Goal: Task Accomplishment & Management: Manage account settings

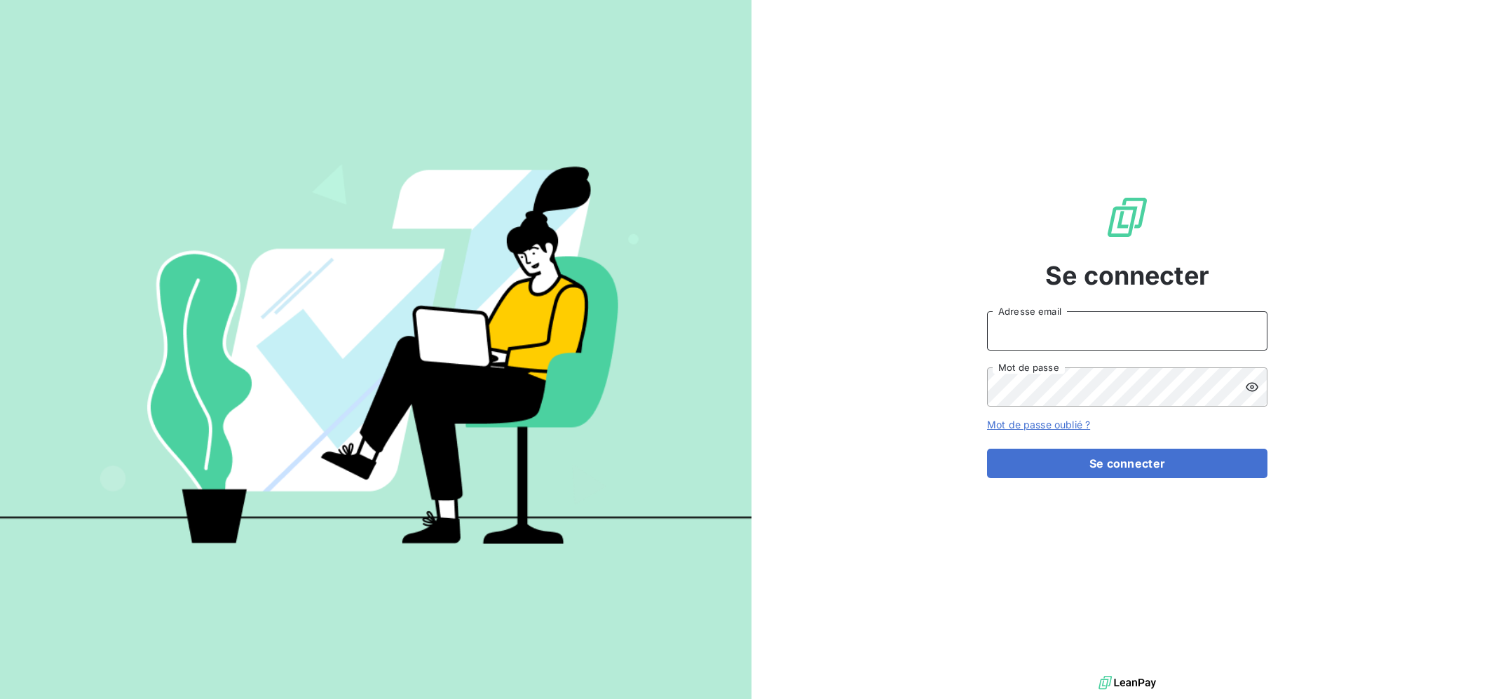
click at [1091, 334] on input "Adresse email" at bounding box center [1127, 330] width 280 height 39
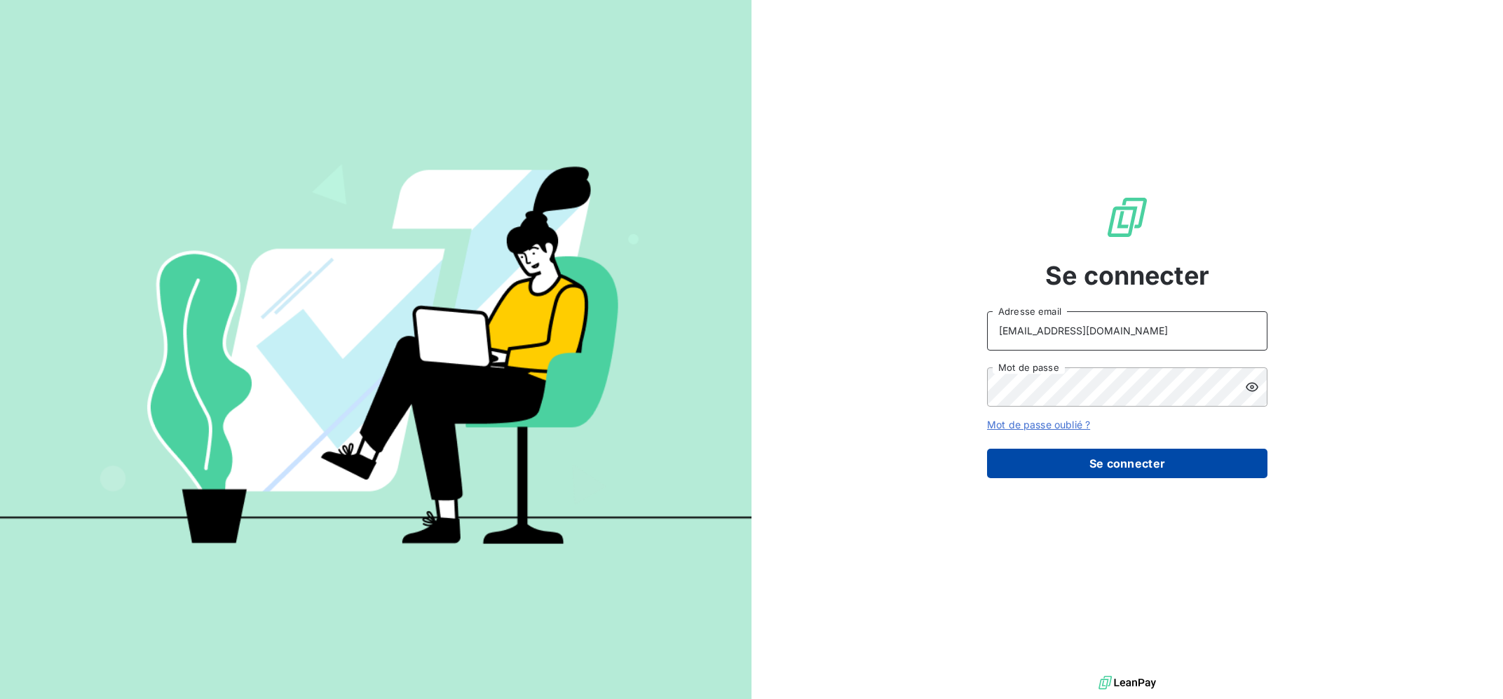
type input "[EMAIL_ADDRESS][DOMAIN_NAME]"
click at [1099, 454] on button "Se connecter" at bounding box center [1127, 463] width 280 height 29
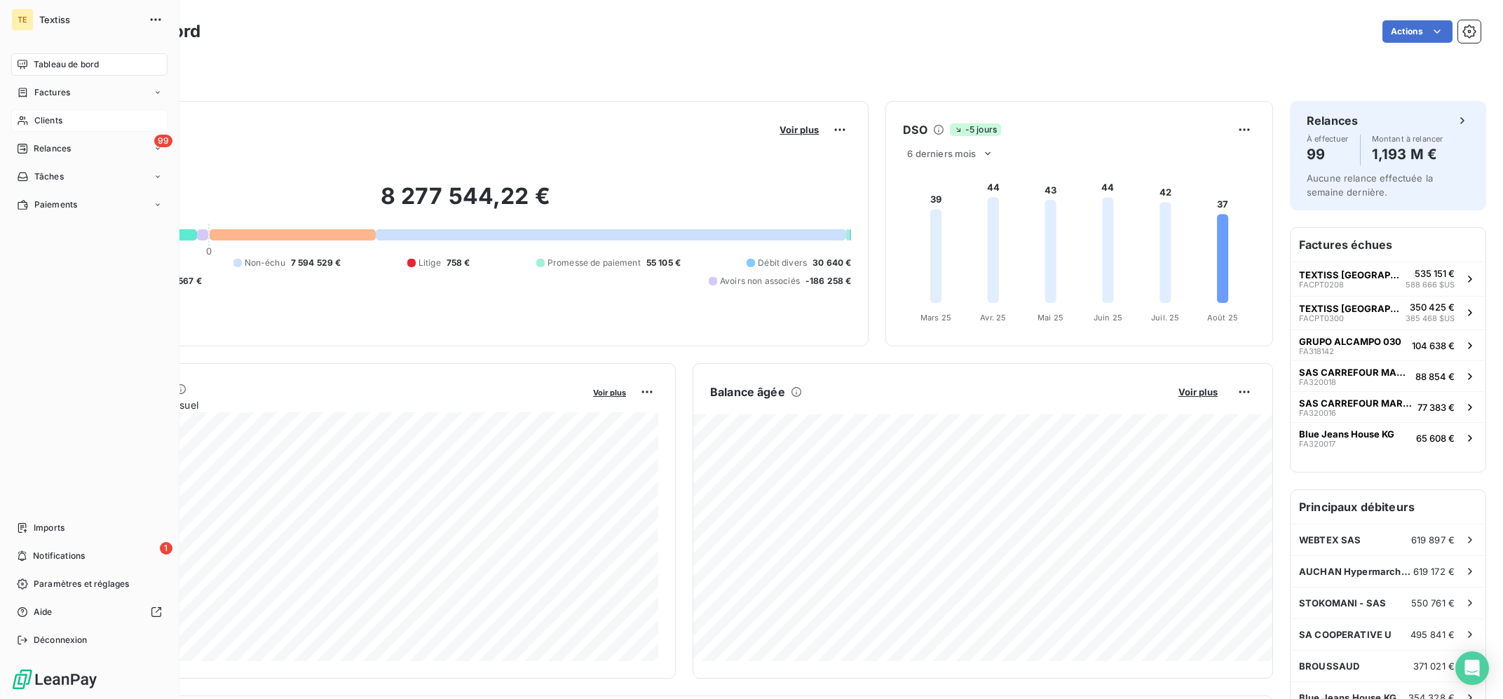
click at [43, 121] on span "Clients" at bounding box center [48, 120] width 28 height 13
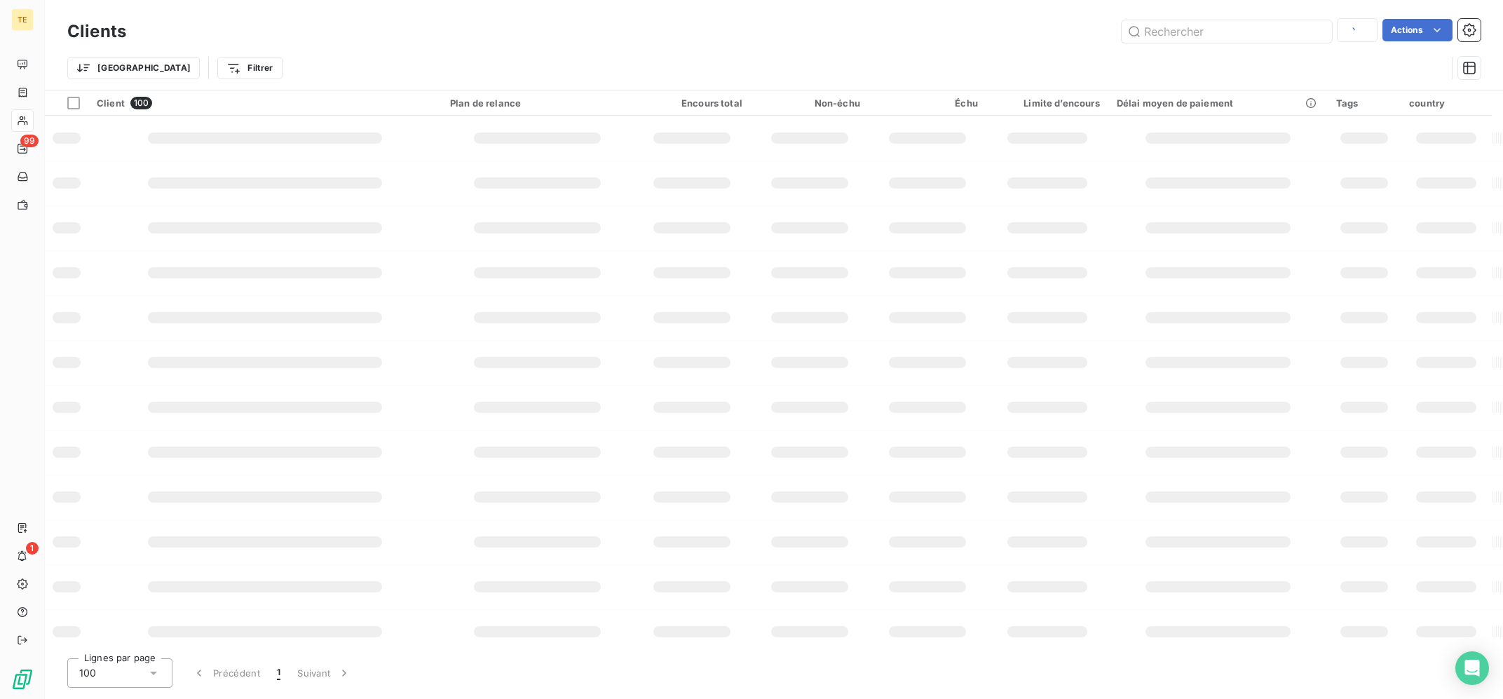
type input "manga"
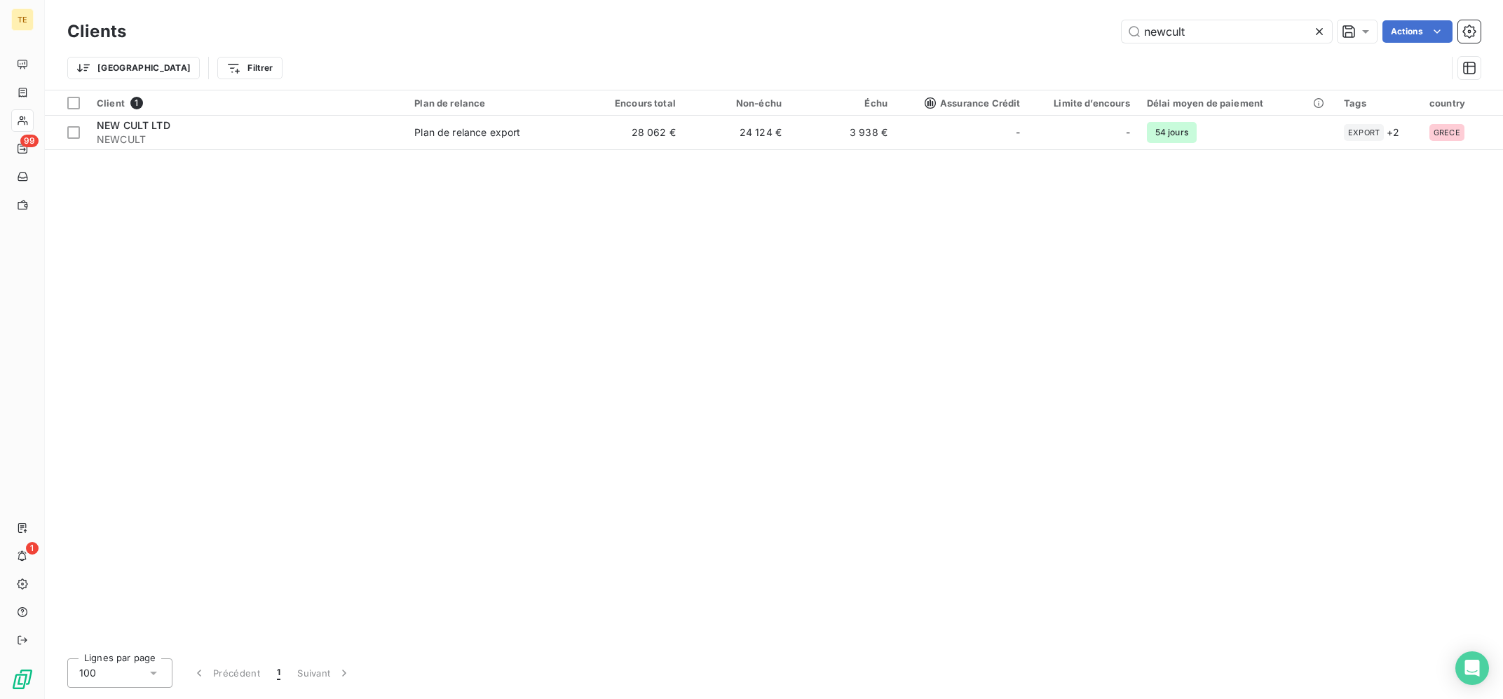
type input "newcult"
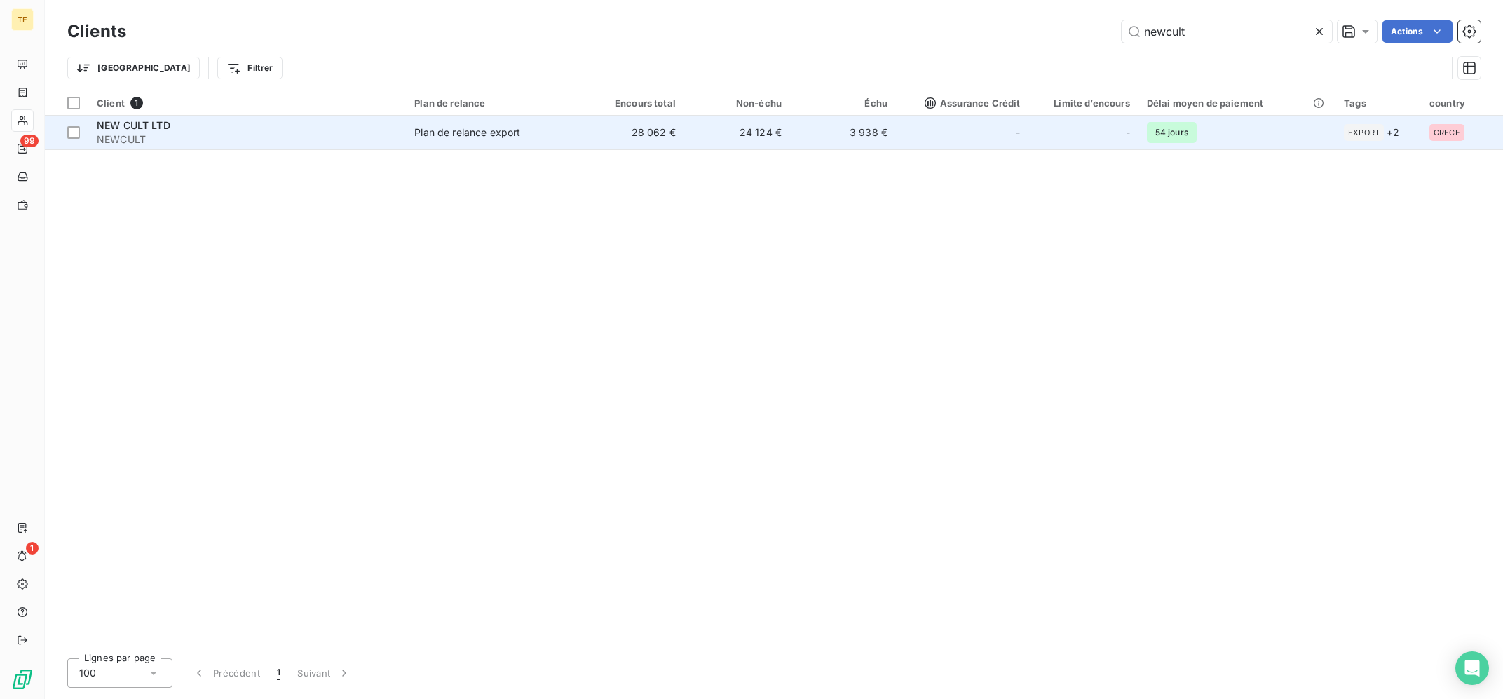
click at [576, 141] on td "Plan de relance export" at bounding box center [492, 133] width 172 height 34
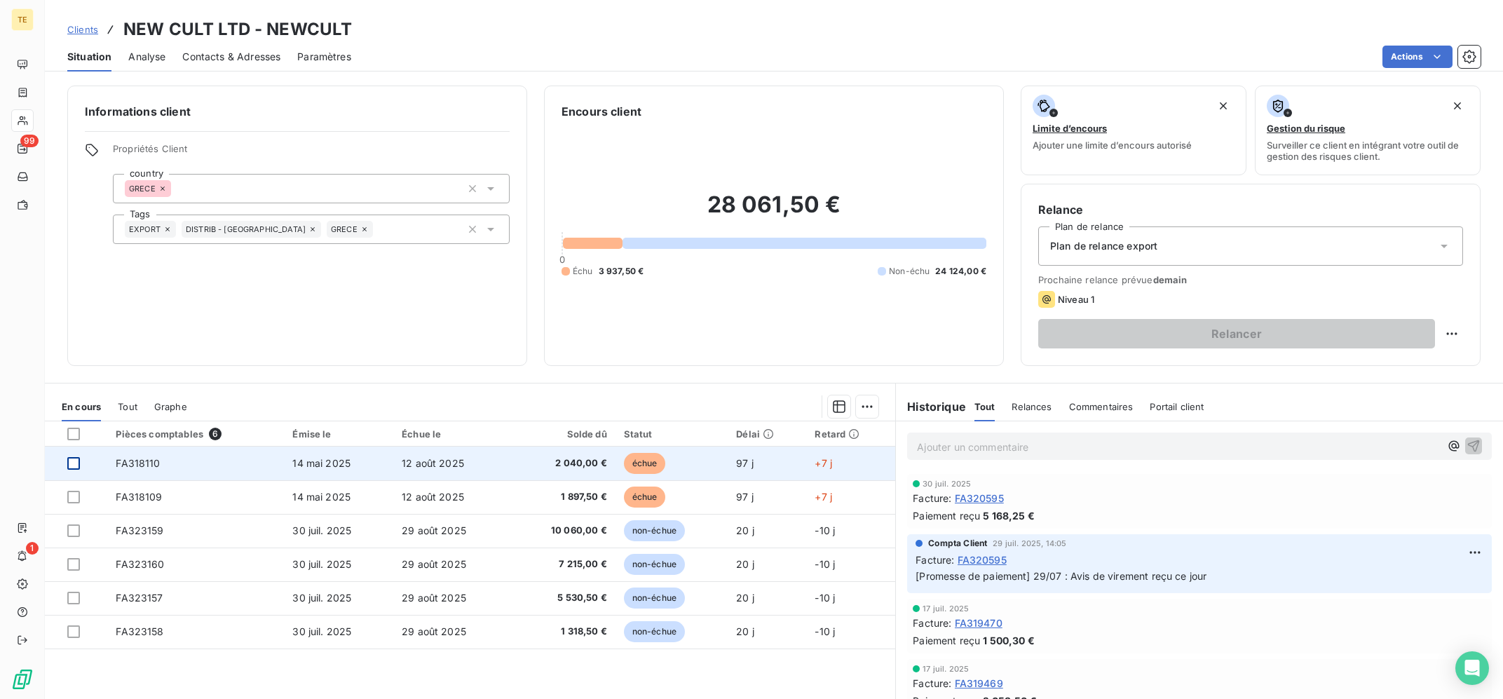
click at [71, 459] on div at bounding box center [73, 463] width 13 height 13
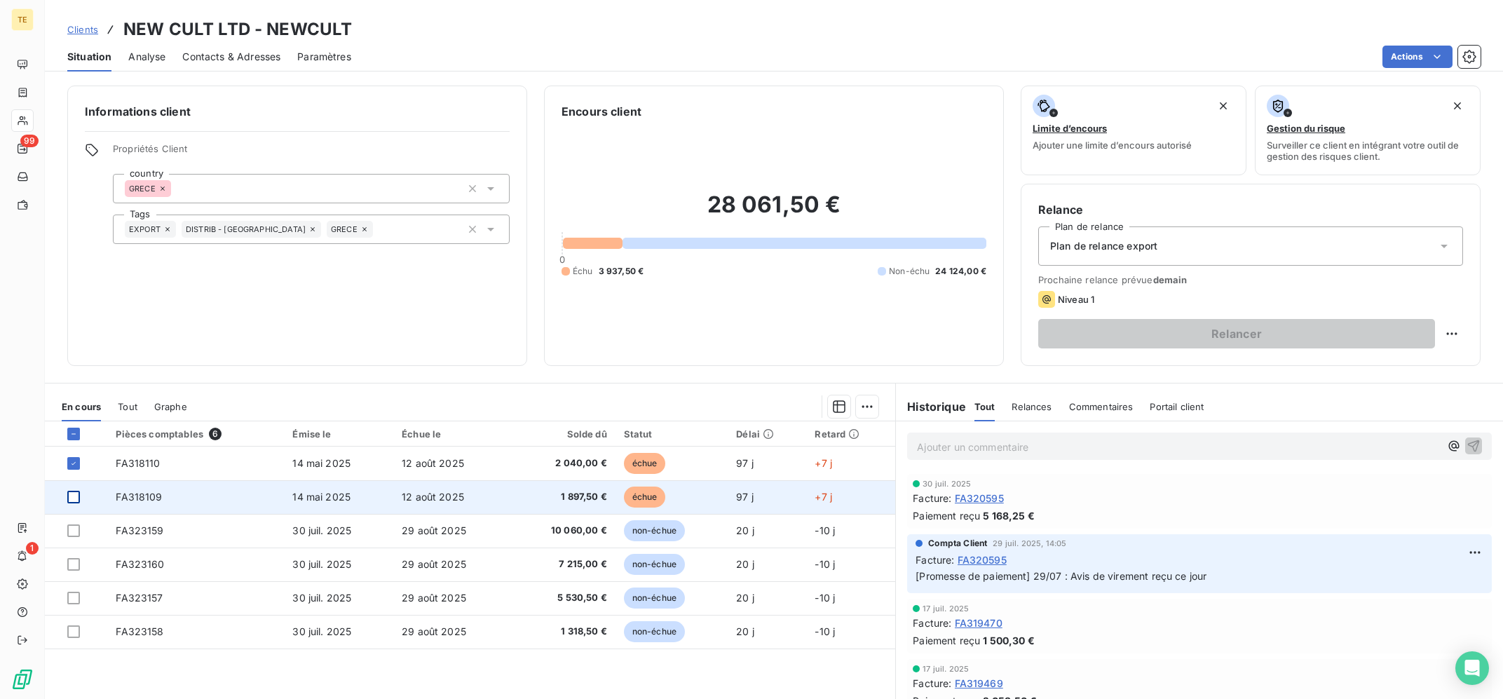
click at [71, 502] on div at bounding box center [73, 497] width 13 height 13
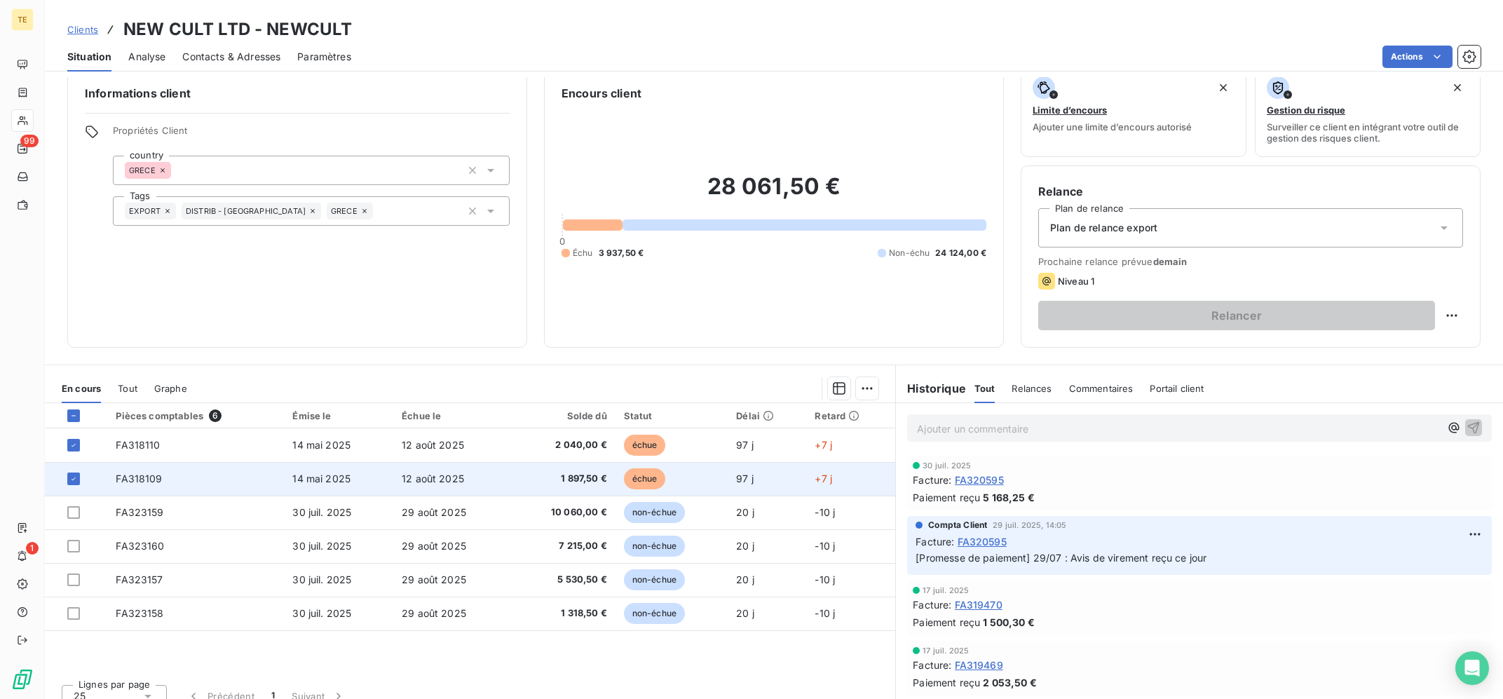
scroll to position [34, 0]
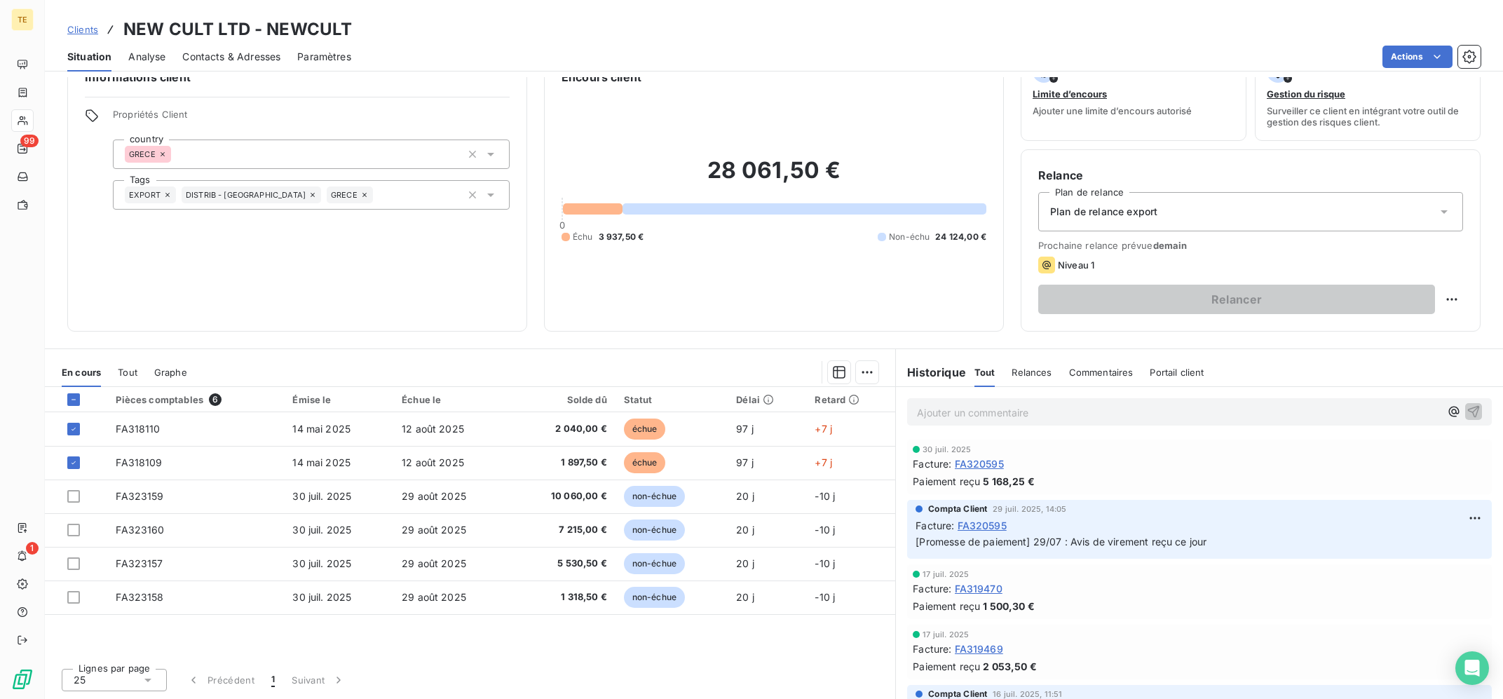
click at [1032, 376] on span "Relances" at bounding box center [1031, 372] width 40 height 11
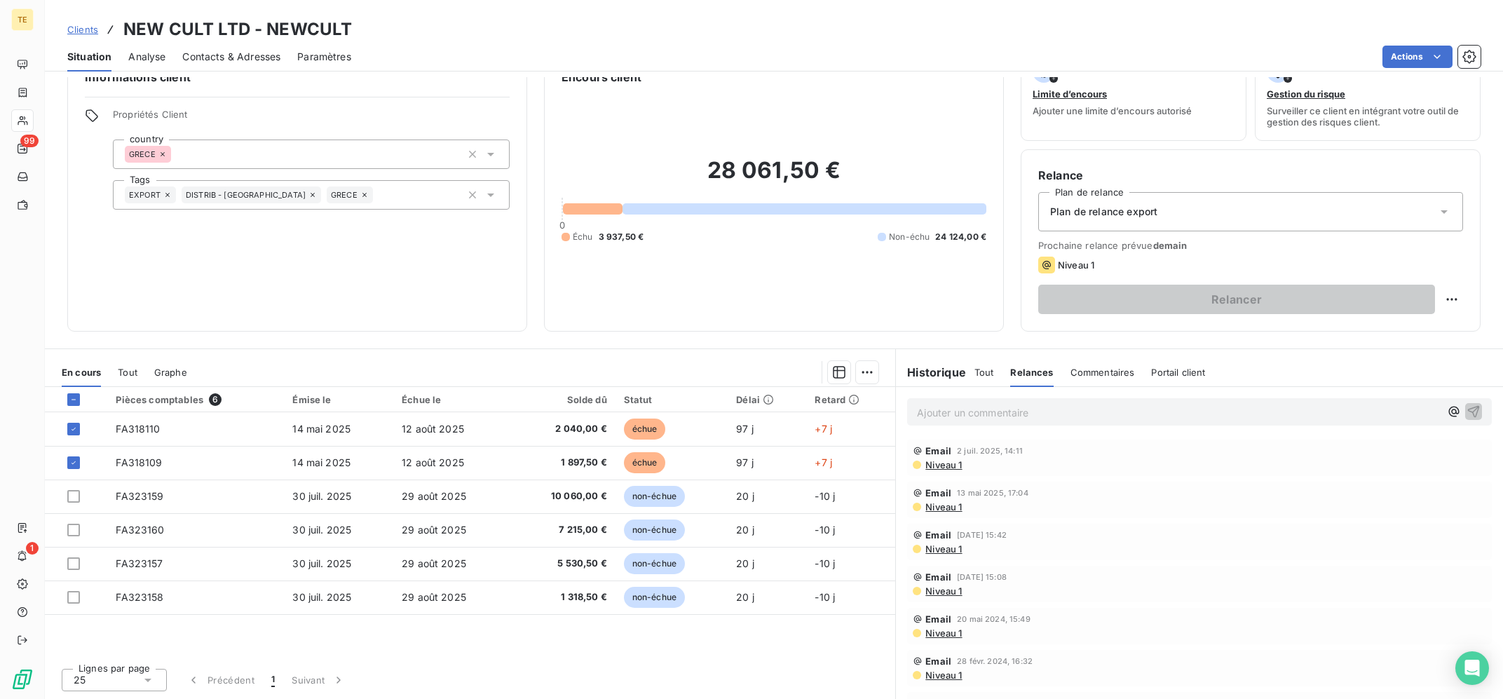
click at [985, 367] on div "Tout" at bounding box center [984, 371] width 20 height 29
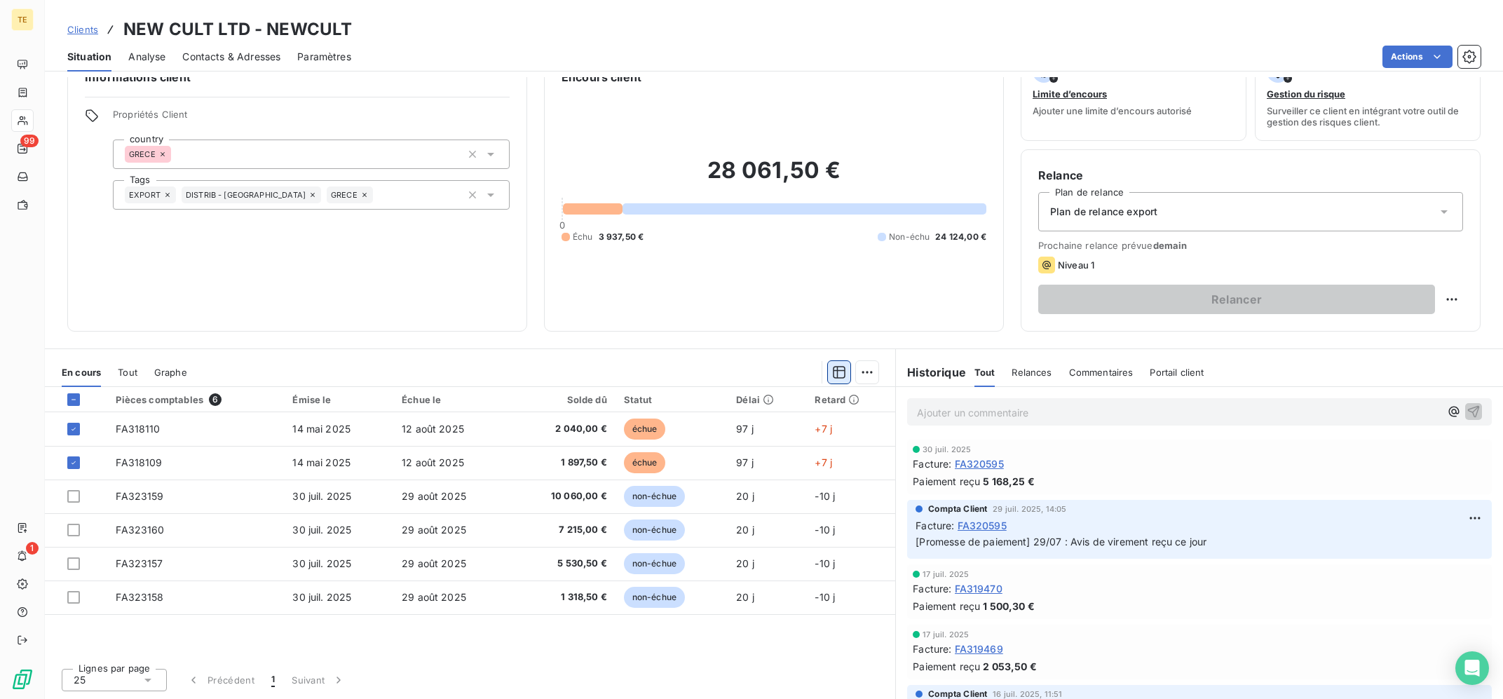
click at [846, 367] on icon "button" at bounding box center [839, 372] width 14 height 14
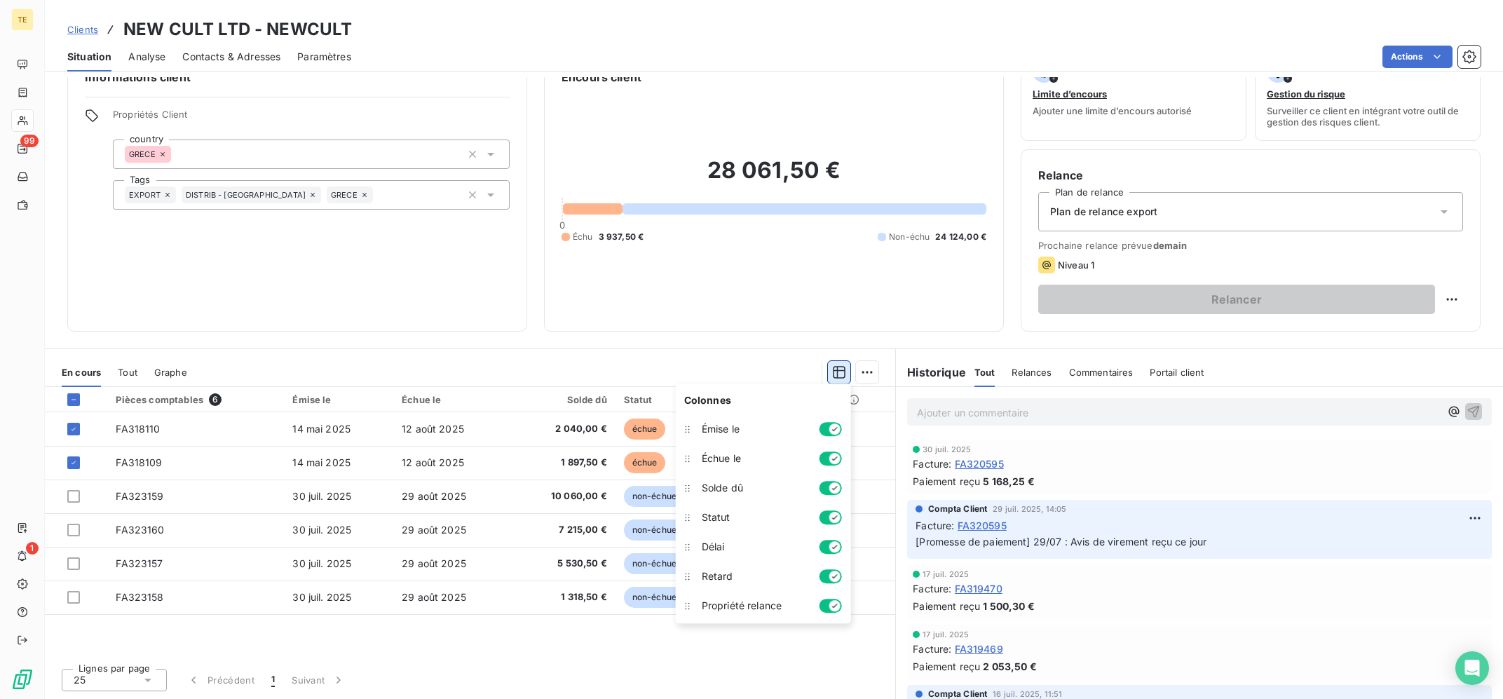
click at [846, 367] on icon "button" at bounding box center [839, 372] width 14 height 14
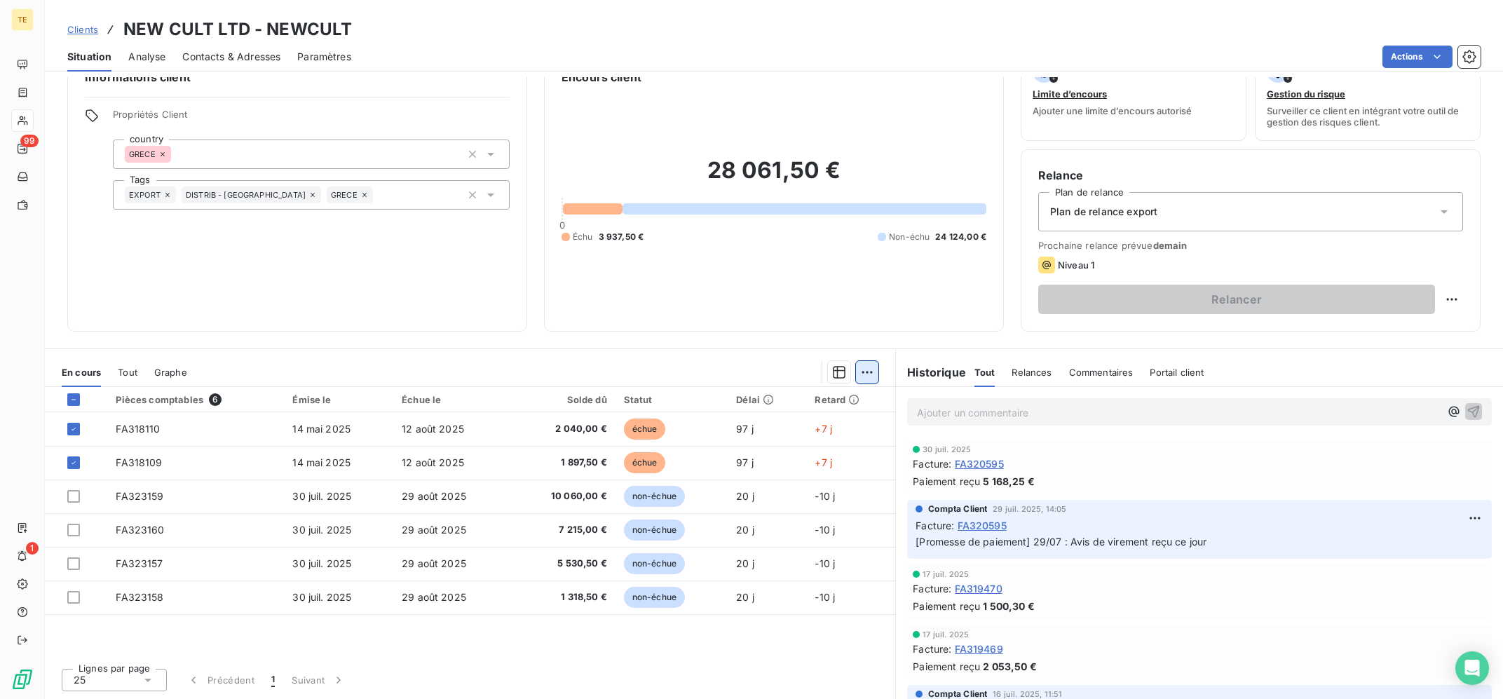
click at [870, 367] on html "TE 99 1 Clients NEW CULT LTD - NEWCULT Situation Analyse Contacts & Adresses Pa…" at bounding box center [751, 349] width 1503 height 699
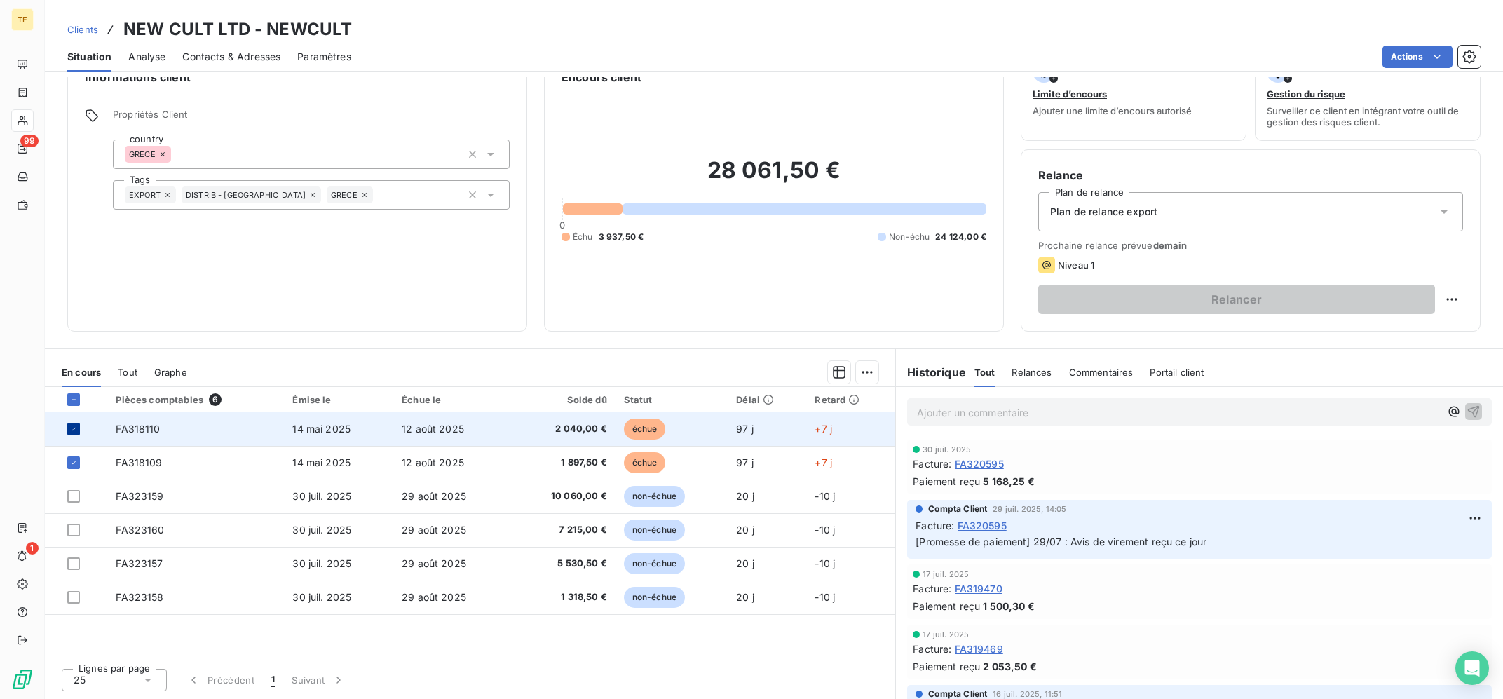
click at [76, 433] on icon at bounding box center [73, 429] width 8 height 8
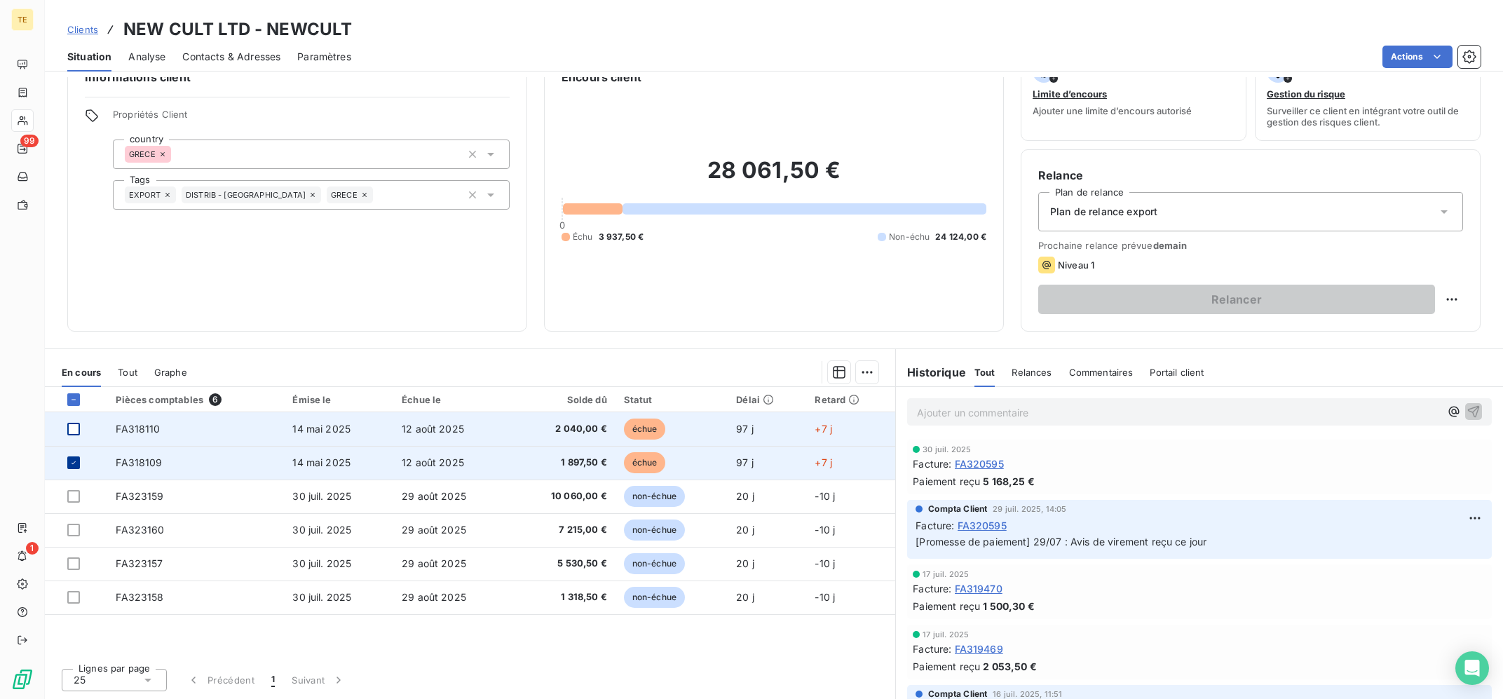
click at [74, 465] on icon at bounding box center [73, 462] width 8 height 8
click at [863, 428] on td "+7 j" at bounding box center [850, 429] width 89 height 34
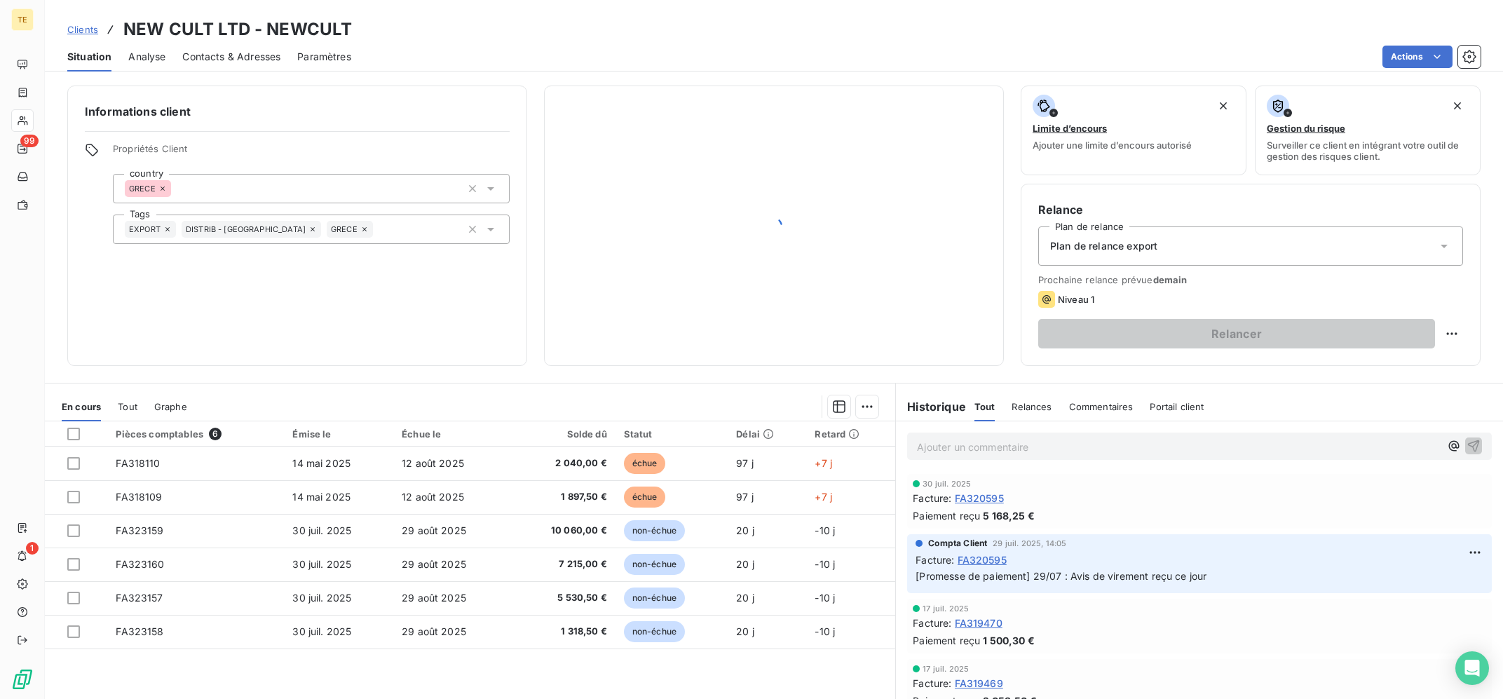
scroll to position [34, 0]
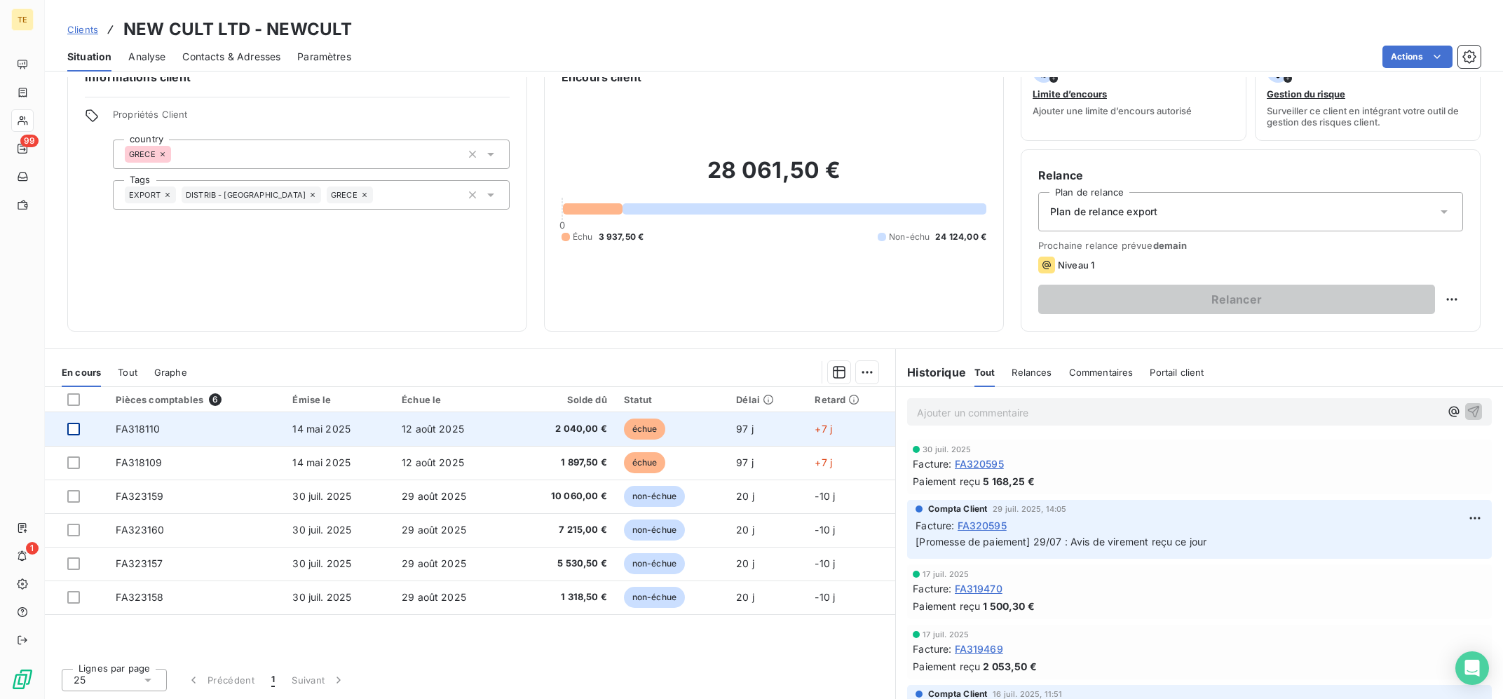
click at [74, 427] on div at bounding box center [73, 429] width 13 height 13
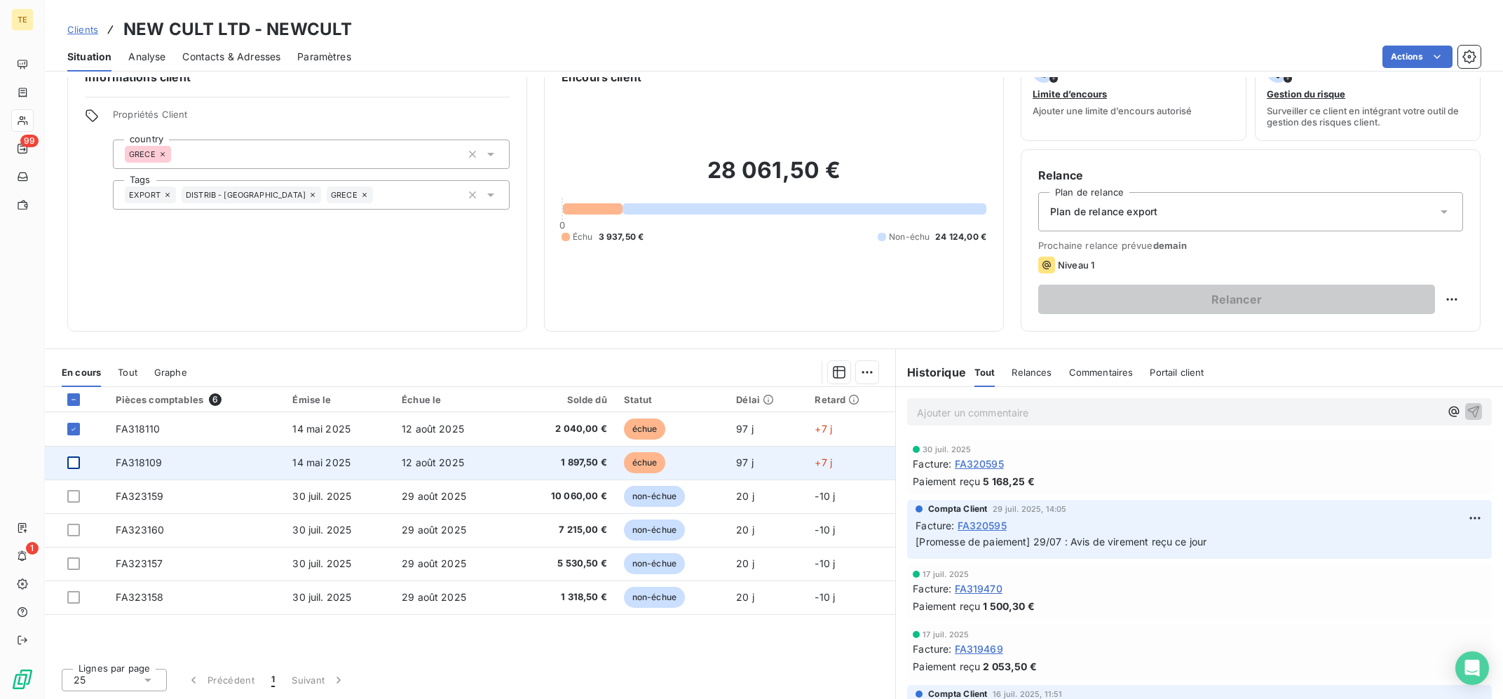
click at [75, 465] on div at bounding box center [73, 462] width 13 height 13
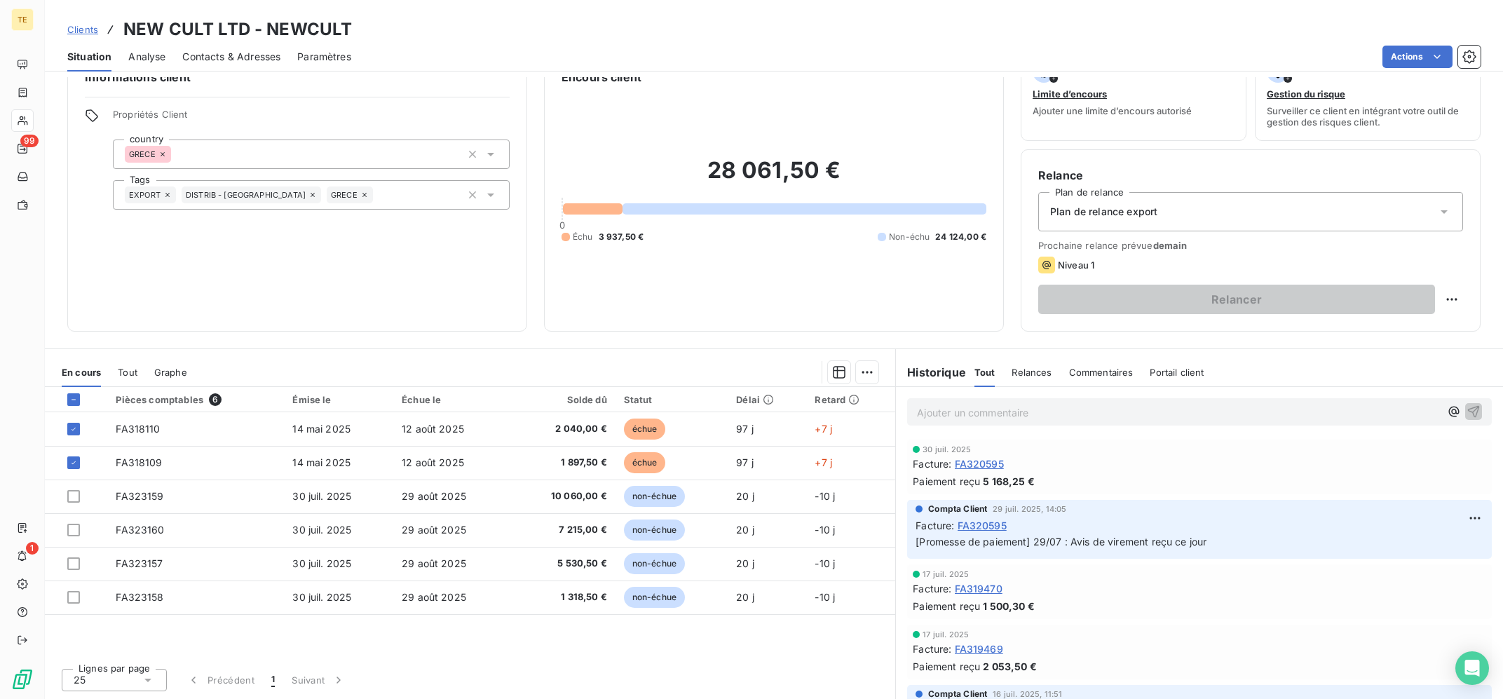
click at [1451, 221] on div "Plan de relance export" at bounding box center [1250, 211] width 425 height 39
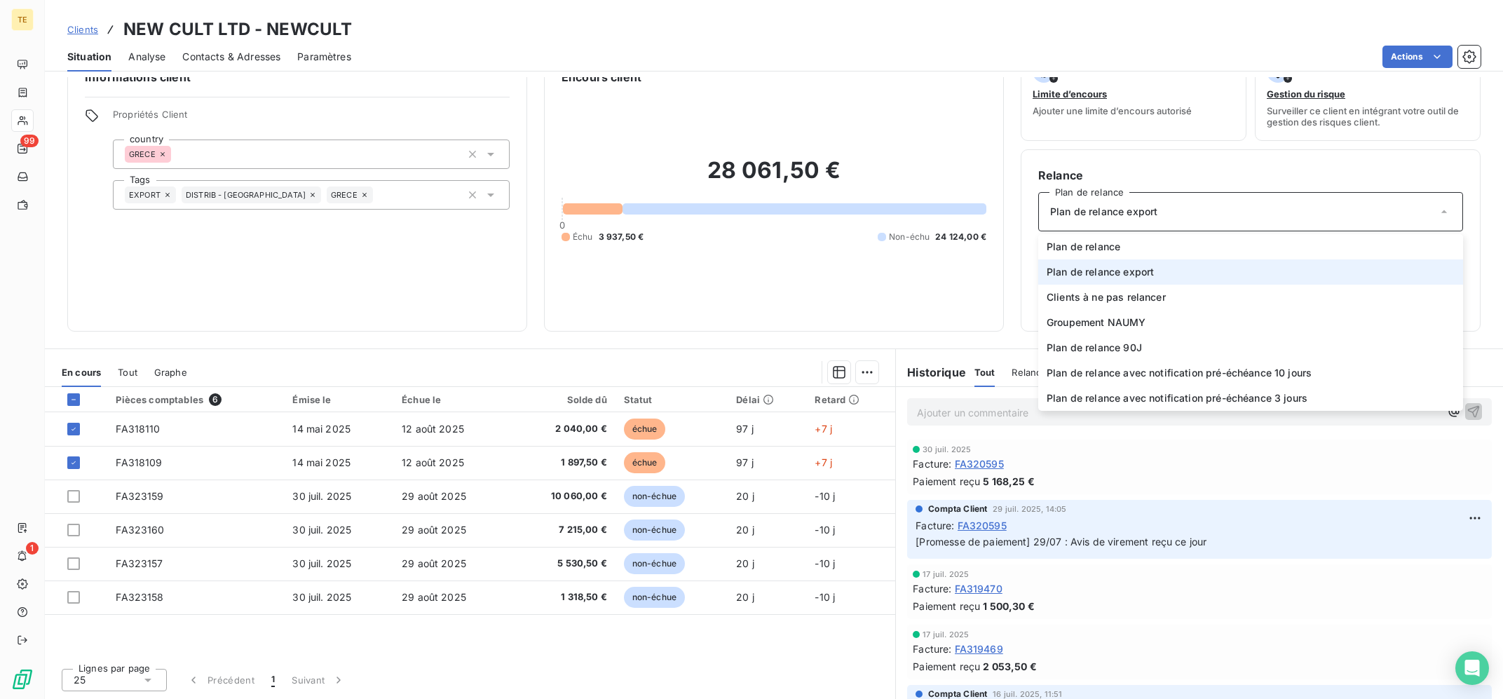
click at [1145, 270] on span "Plan de relance export" at bounding box center [1099, 272] width 107 height 14
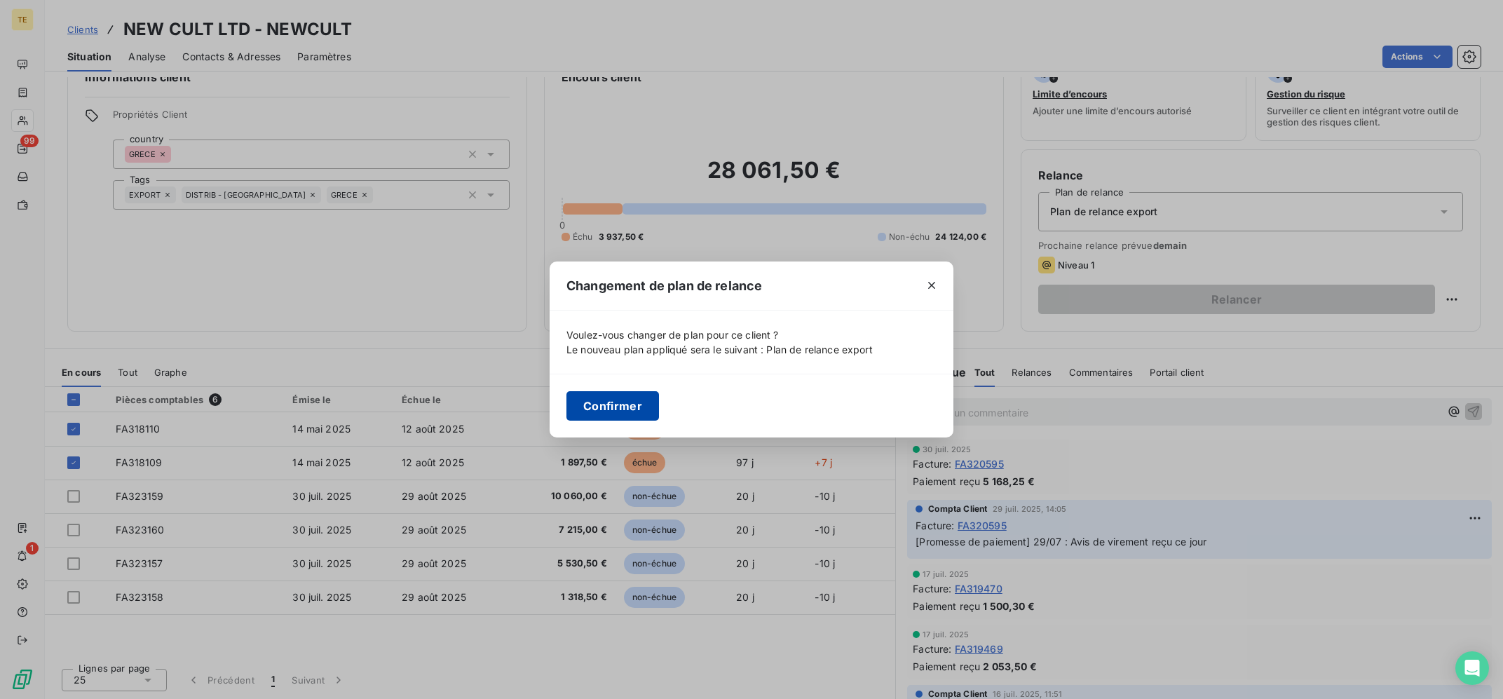
click at [624, 397] on button "Confirmer" at bounding box center [612, 405] width 93 height 29
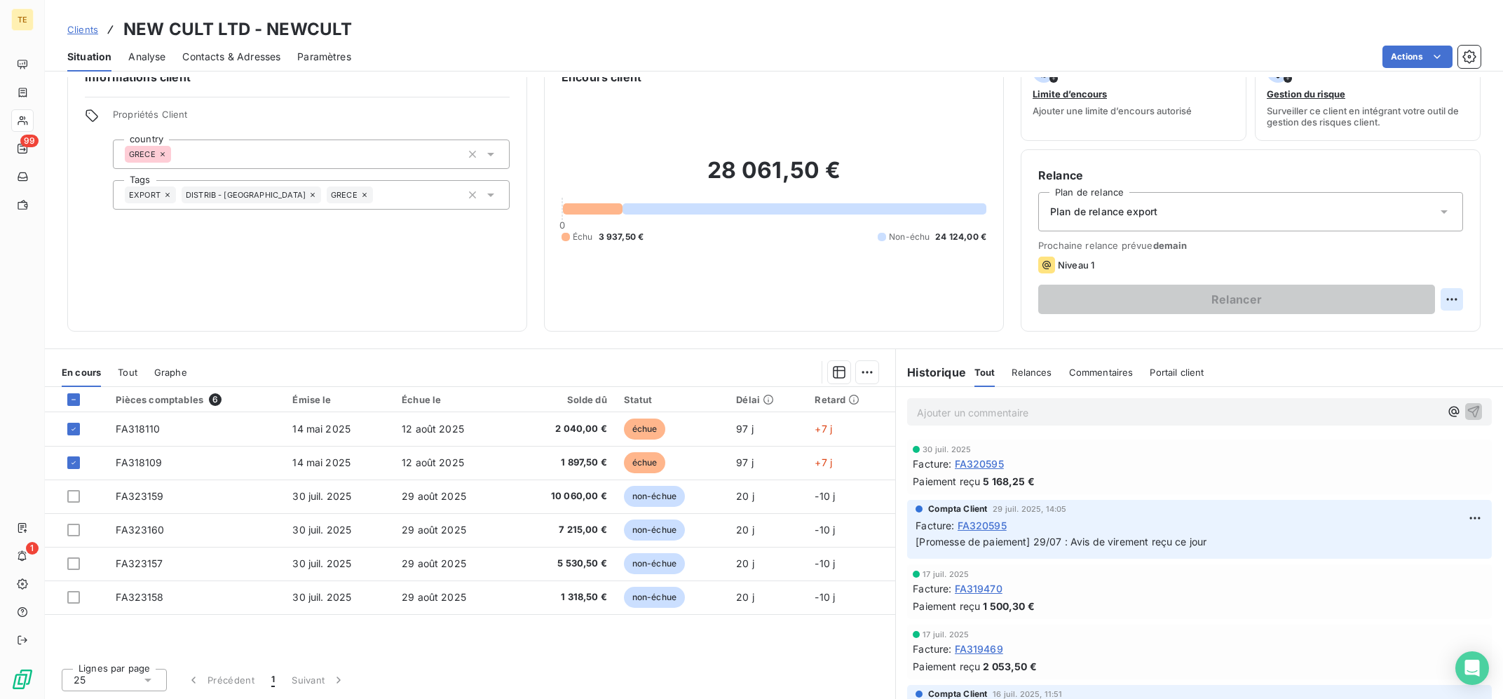
click at [1456, 293] on html "TE 99 1 Clients NEW CULT LTD - NEWCULT Situation Analyse Contacts & Adresses Pa…" at bounding box center [751, 349] width 1503 height 699
click at [1360, 325] on div "Replanifier cette action" at bounding box center [1394, 330] width 125 height 22
select select "7"
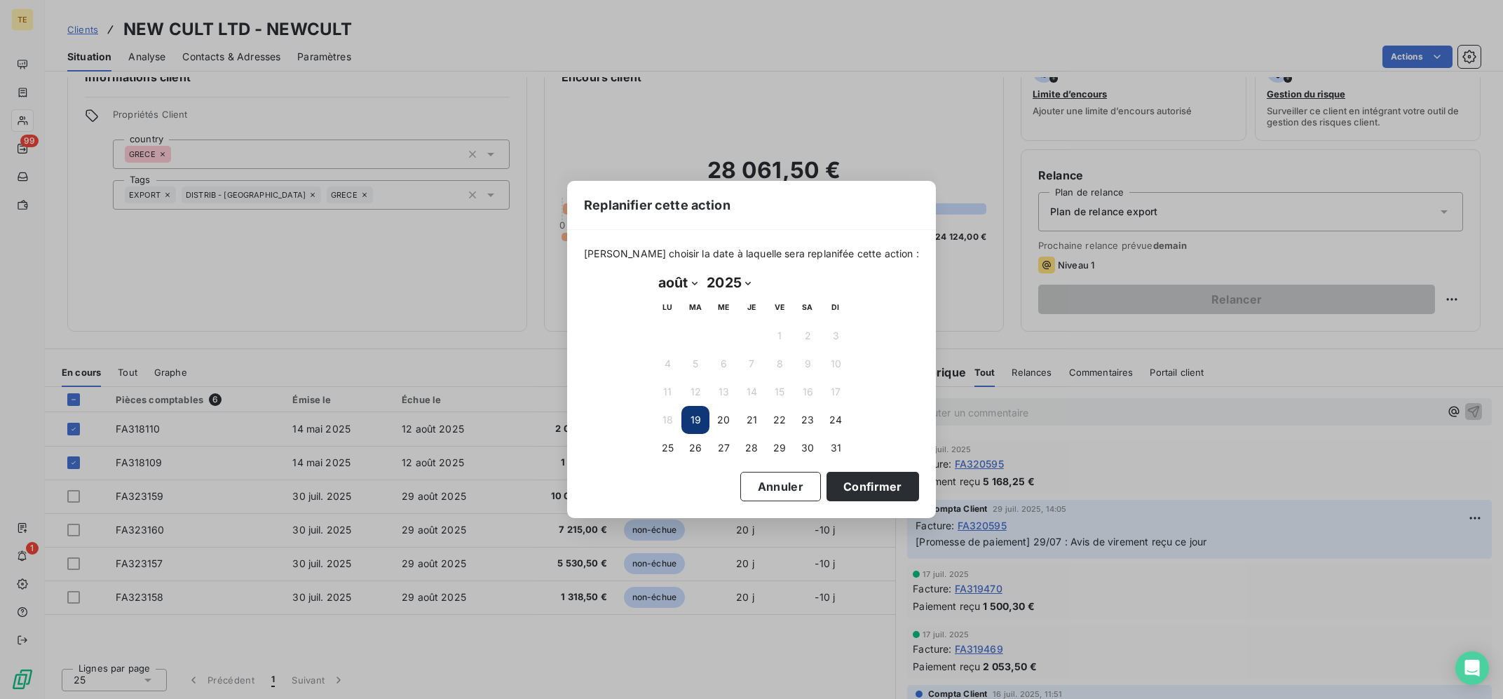
click at [697, 422] on button "19" at bounding box center [695, 420] width 28 height 28
click at [835, 482] on button "Confirmer" at bounding box center [872, 486] width 93 height 29
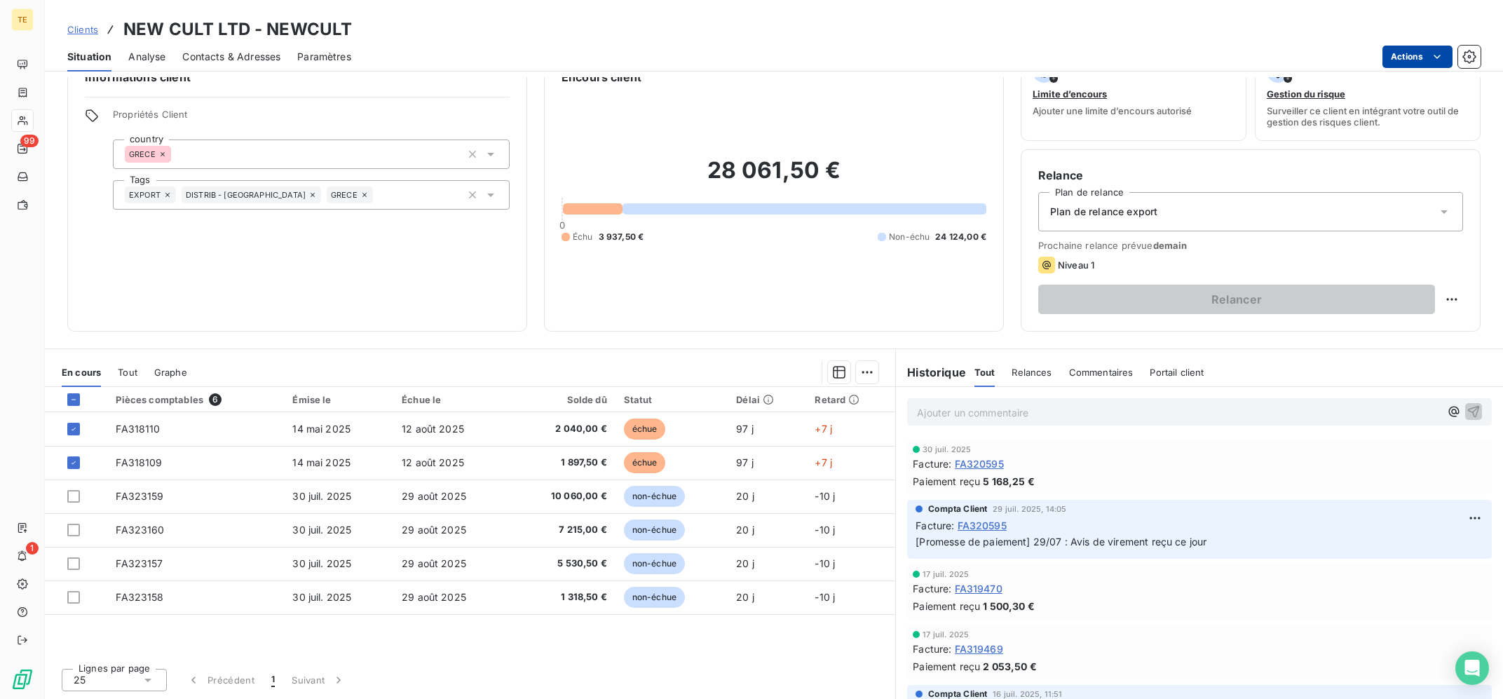
click at [1430, 58] on html "TE 99 1 Clients NEW CULT LTD - NEWCULT Situation Analyse Contacts & Adresses Pa…" at bounding box center [751, 349] width 1503 height 699
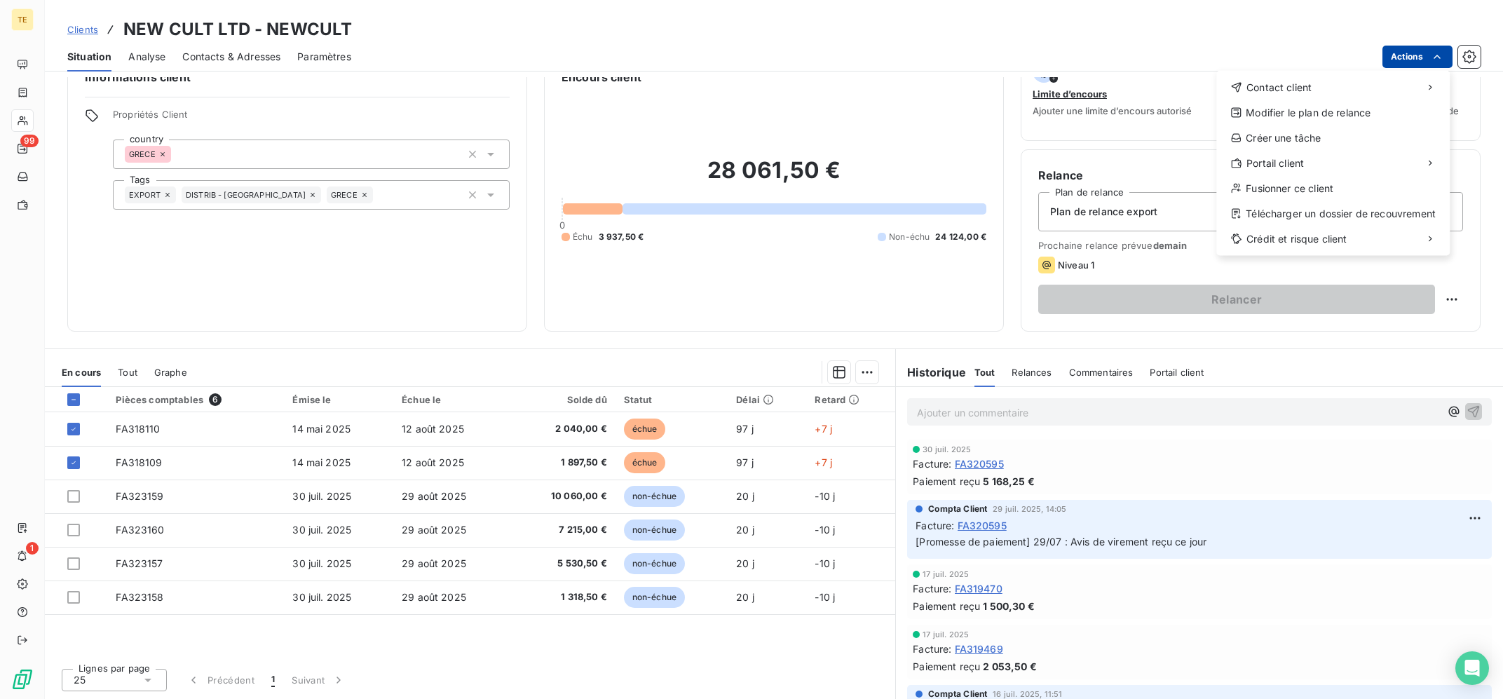
click at [1430, 58] on html "TE 99 1 Clients NEW CULT LTD - NEWCULT Situation Analyse Contacts & Adresses Pa…" at bounding box center [751, 349] width 1503 height 699
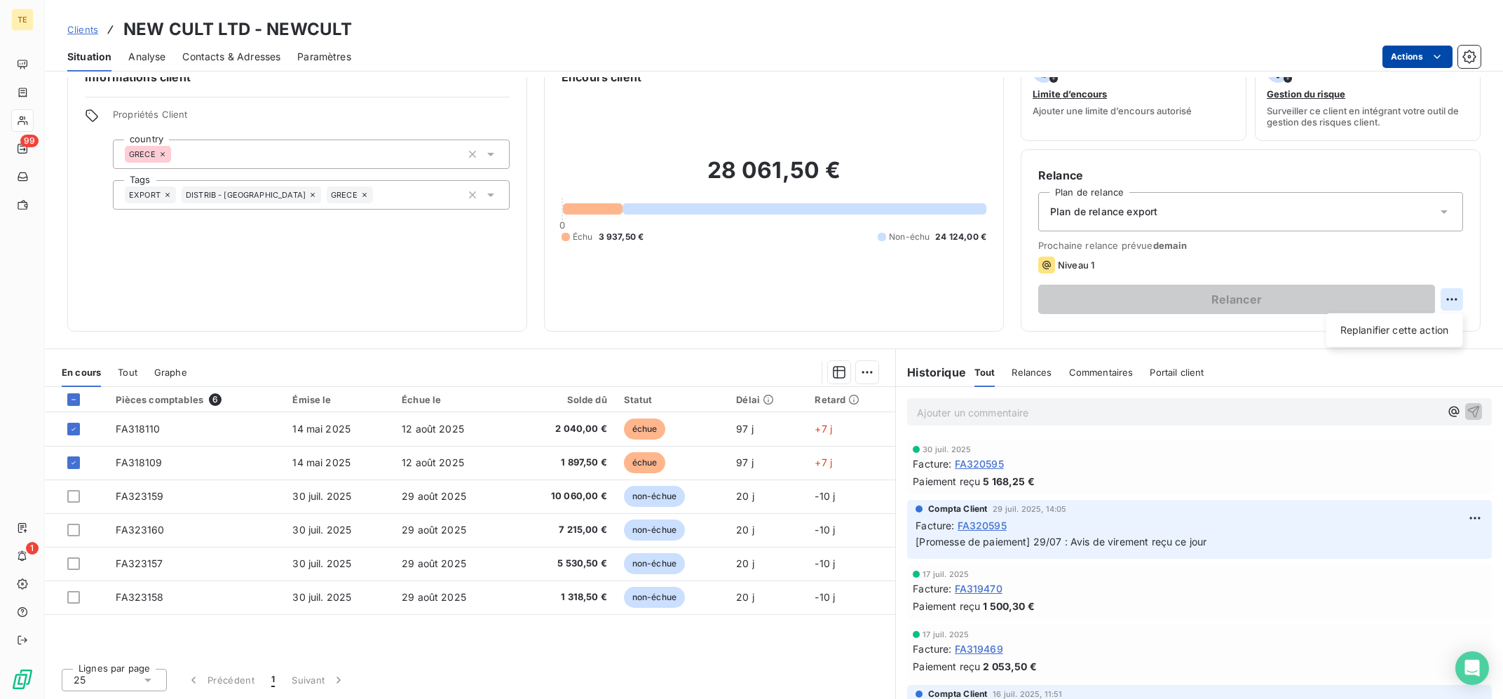
click at [1448, 303] on html "TE 99 1 Clients NEW CULT LTD - NEWCULT Situation Analyse Contacts & Adresses Pa…" at bounding box center [751, 349] width 1503 height 699
click at [1423, 330] on div "Replanifier cette action" at bounding box center [1394, 330] width 125 height 22
select select "7"
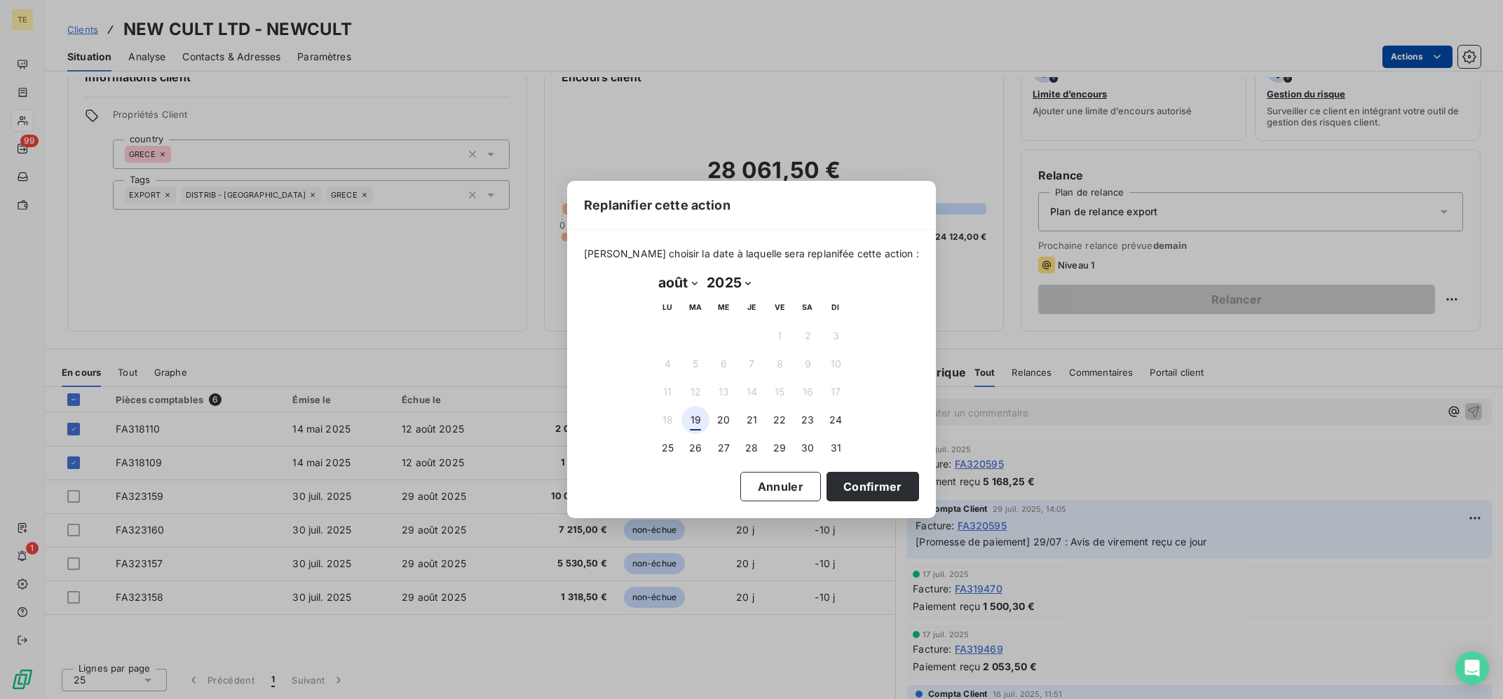
click at [696, 421] on button "19" at bounding box center [695, 420] width 28 height 28
click at [865, 478] on button "Confirmer" at bounding box center [872, 486] width 93 height 29
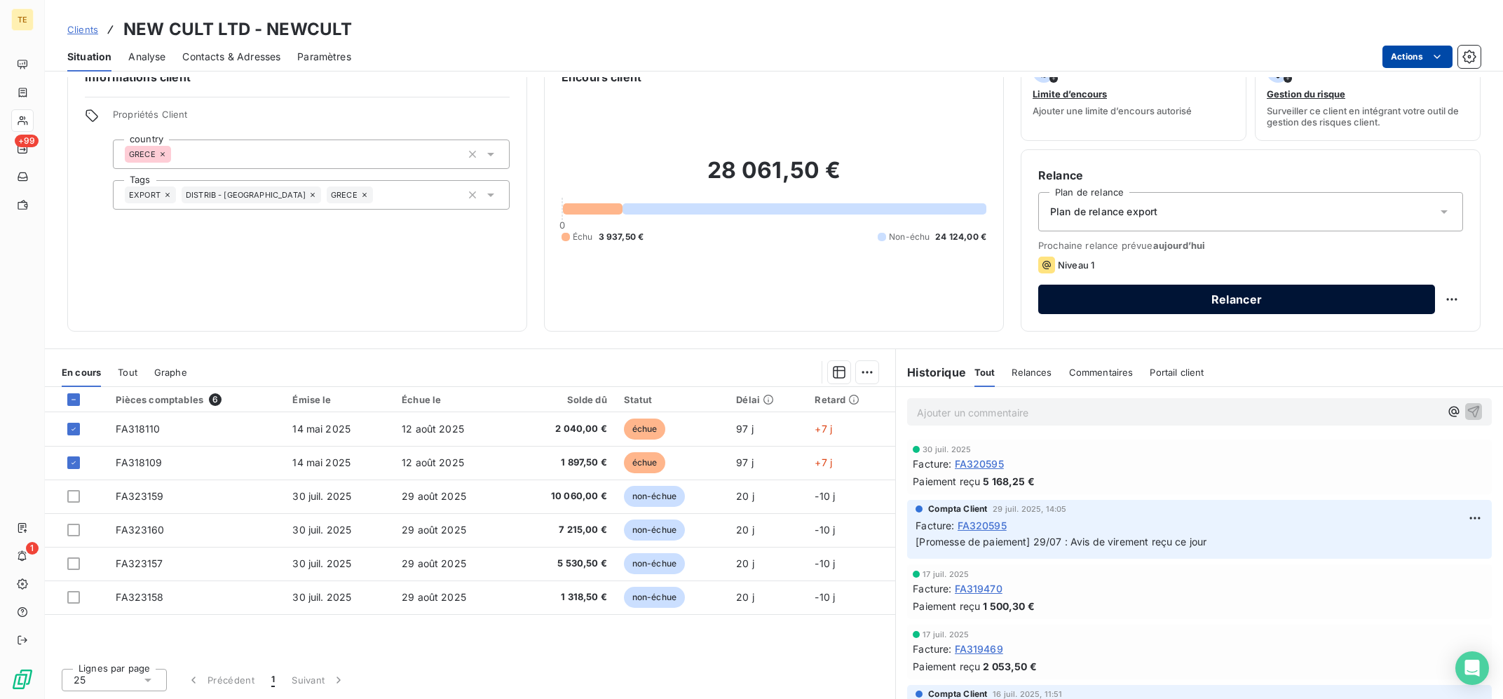
click at [1183, 301] on button "Relancer" at bounding box center [1236, 299] width 397 height 29
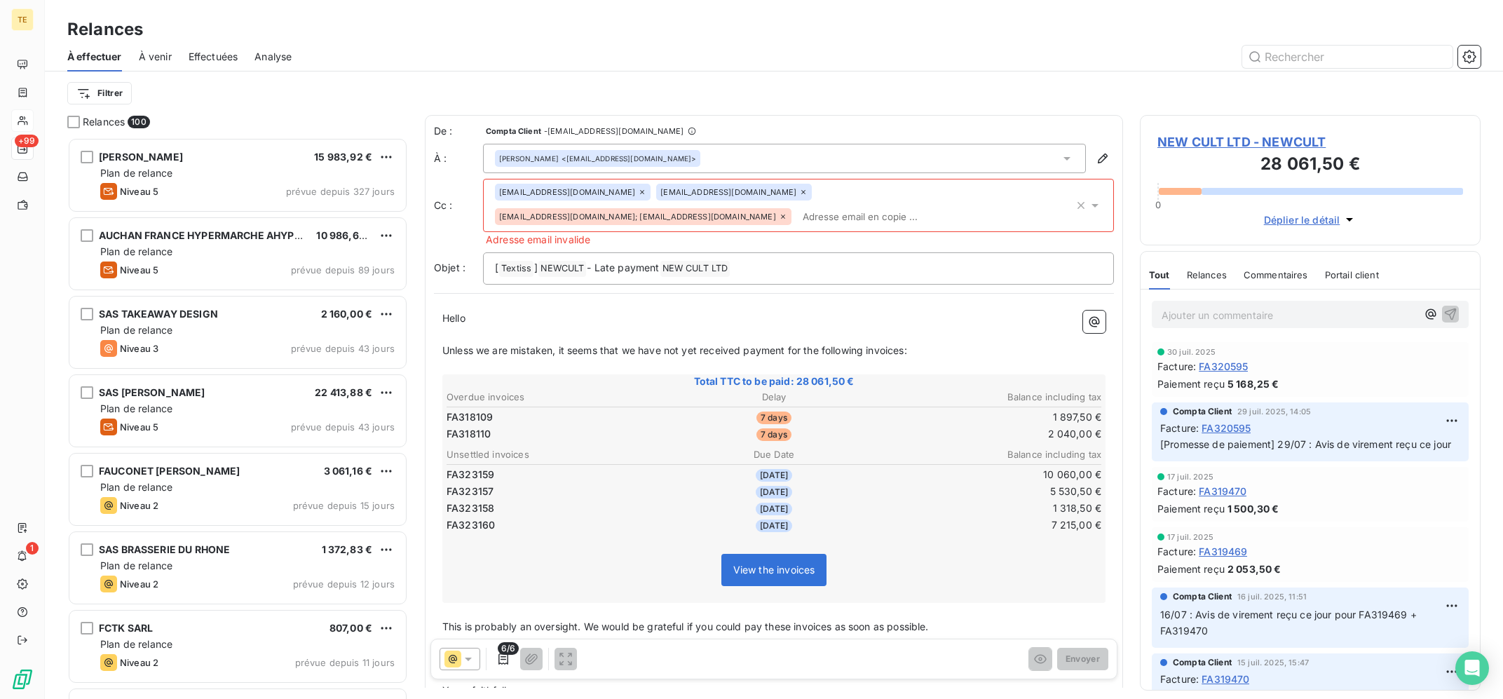
scroll to position [561, 340]
click at [787, 212] on icon at bounding box center [783, 216] width 8 height 8
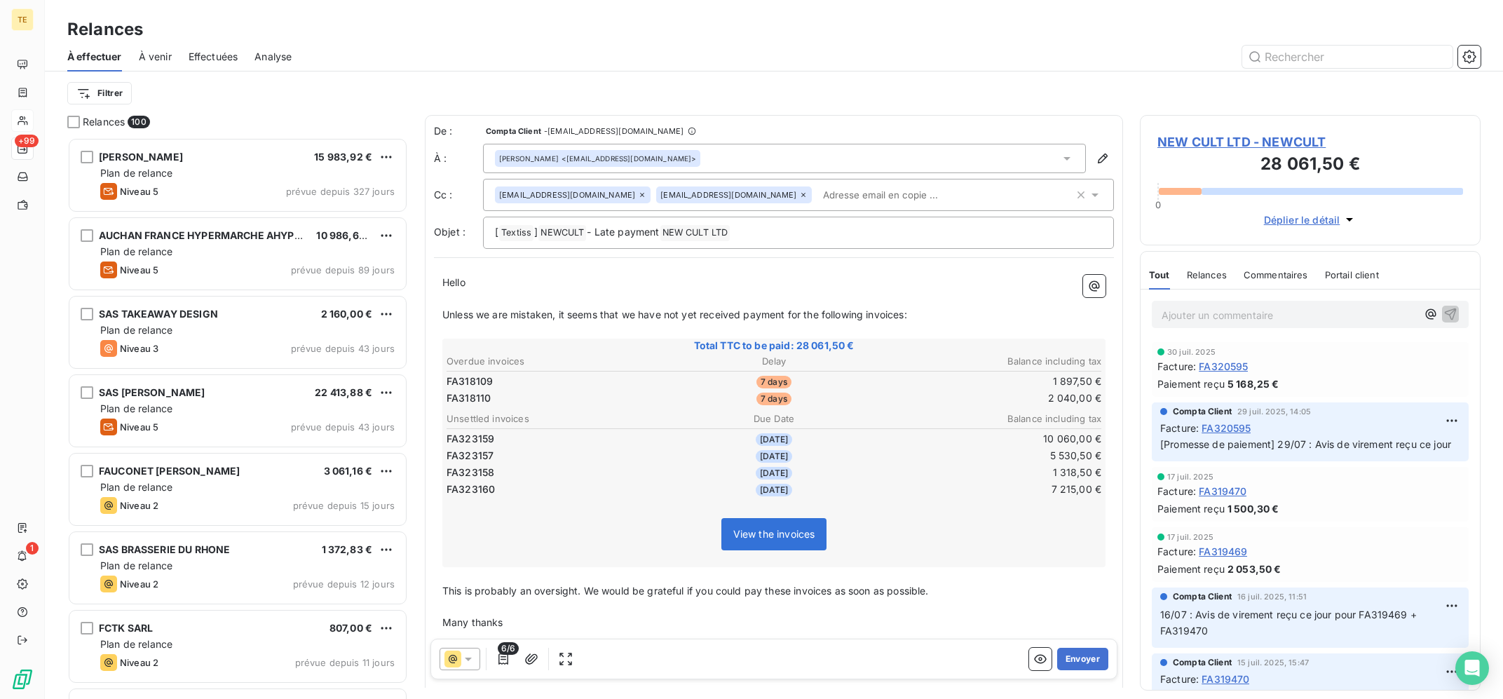
click at [604, 282] on p "Hello" at bounding box center [773, 283] width 663 height 16
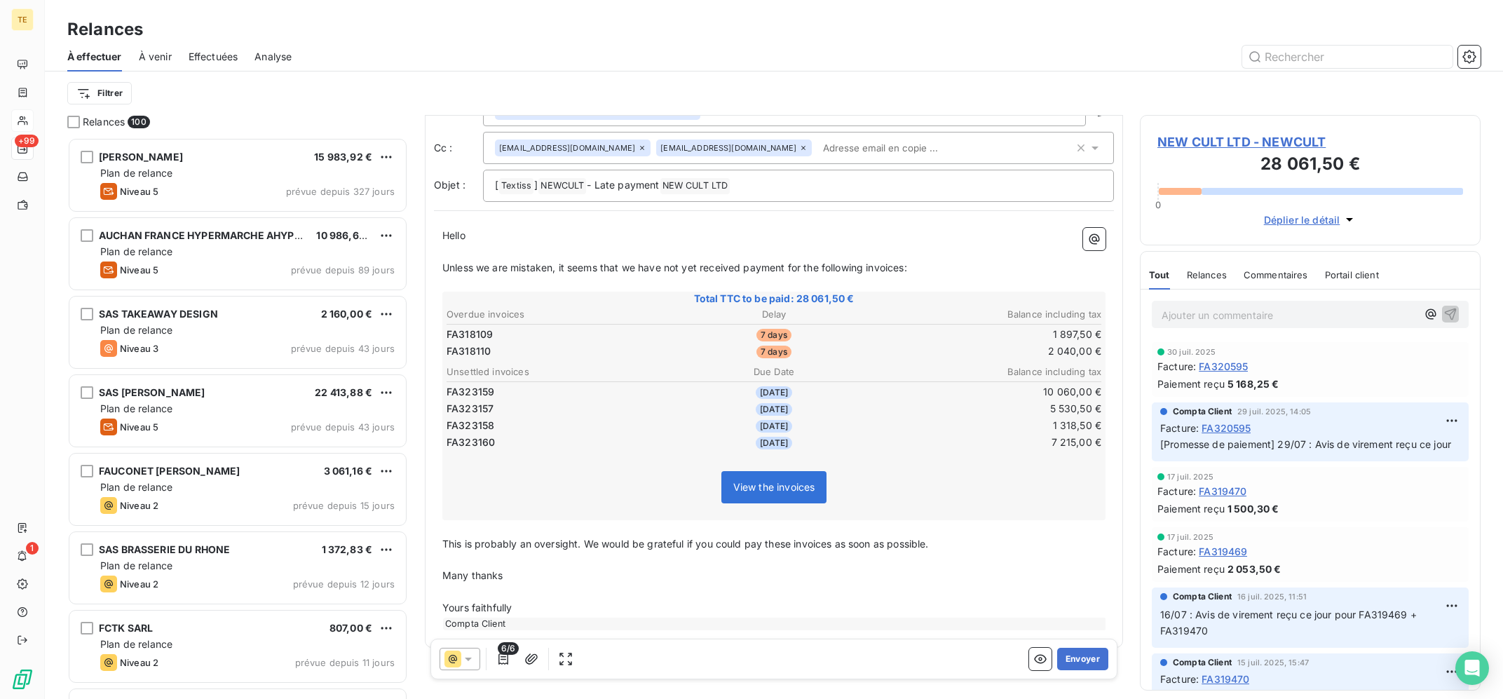
scroll to position [65, 0]
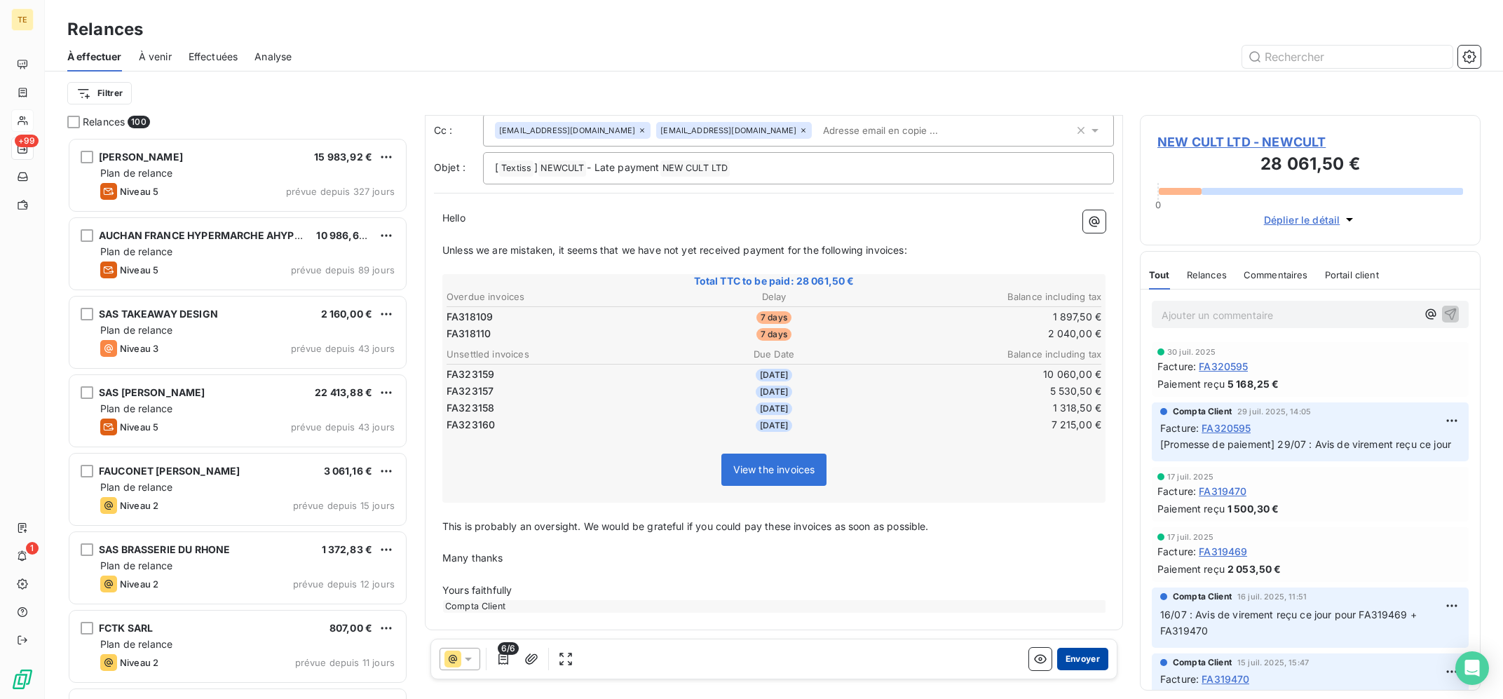
click at [1080, 657] on button "Envoyer" at bounding box center [1082, 659] width 51 height 22
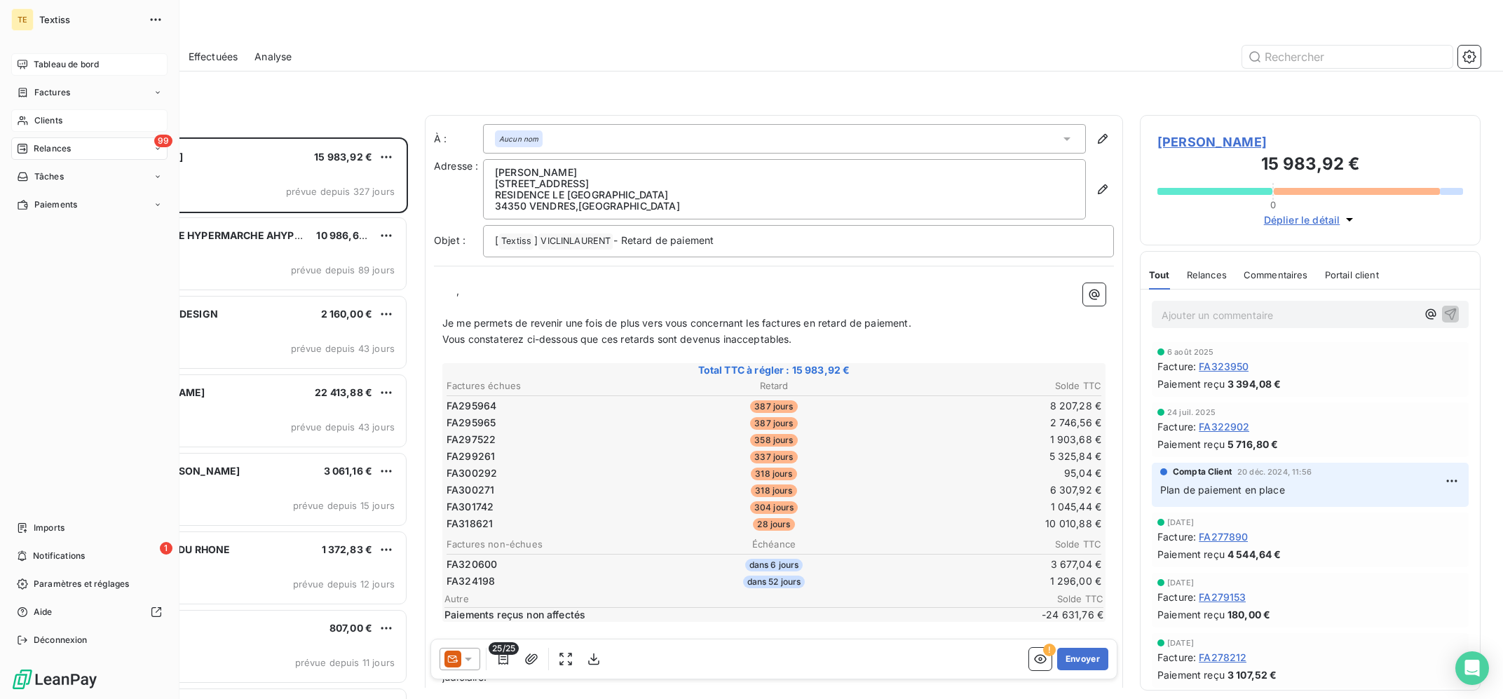
click at [46, 64] on span "Tableau de bord" at bounding box center [66, 64] width 65 height 13
